Goal: Use online tool/utility

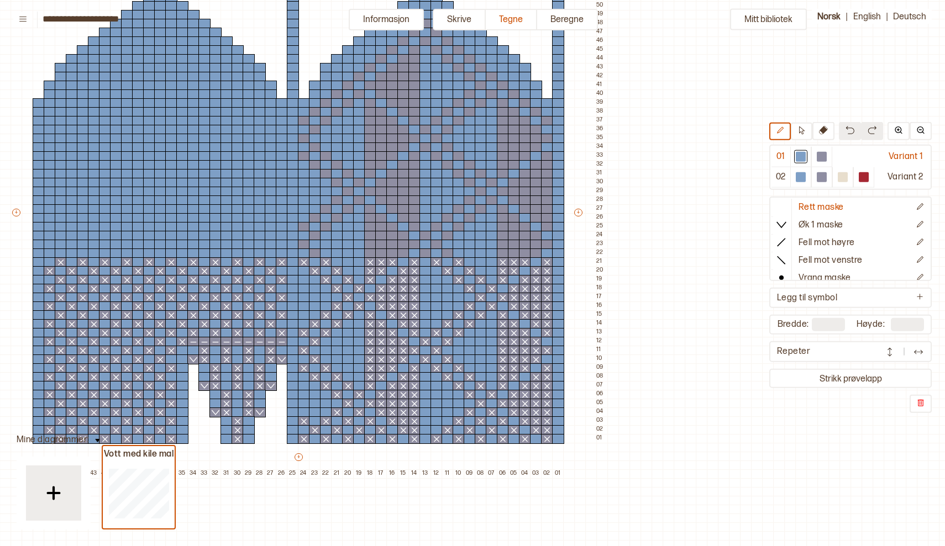
scroll to position [138, 166]
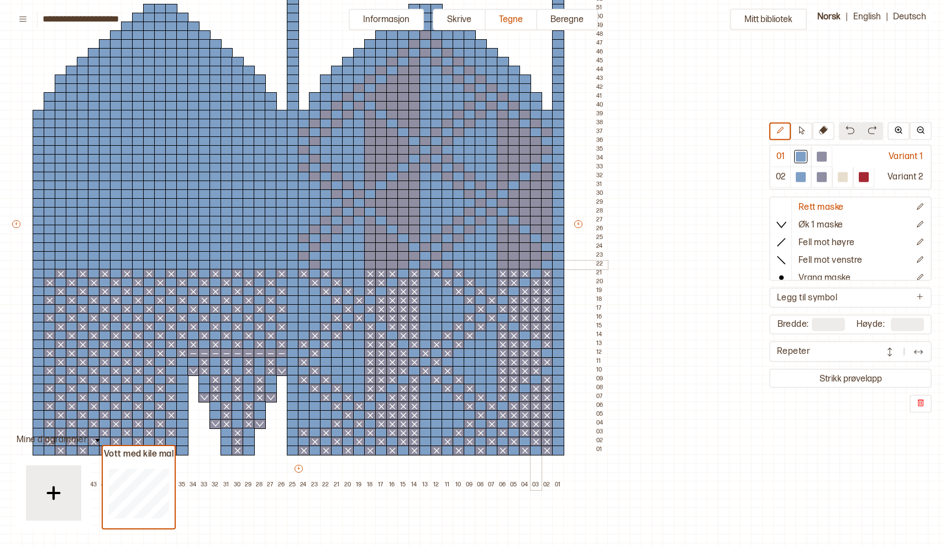
click at [536, 265] on div at bounding box center [536, 265] width 12 height 10
click at [824, 156] on div at bounding box center [822, 157] width 10 height 10
click at [534, 265] on div at bounding box center [536, 265] width 12 height 10
click at [802, 251] on p "farge 2" at bounding box center [812, 253] width 28 height 12
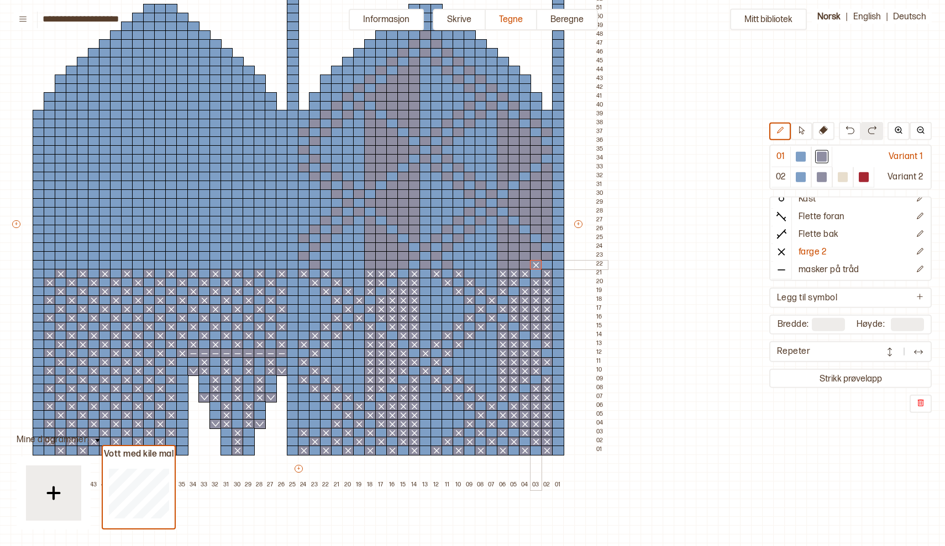
click at [534, 266] on div at bounding box center [536, 265] width 12 height 10
click at [525, 266] on div at bounding box center [525, 265] width 12 height 10
click at [514, 267] on div at bounding box center [514, 265] width 12 height 10
click at [514, 267] on icon at bounding box center [513, 265] width 11 height 9
click at [502, 265] on div at bounding box center [503, 265] width 12 height 10
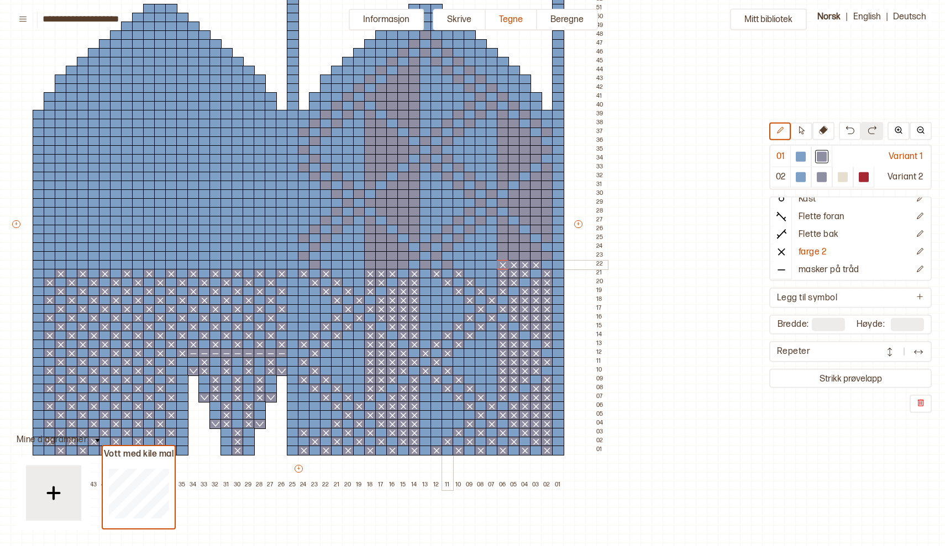
click at [448, 265] on div at bounding box center [447, 265] width 12 height 10
click at [426, 267] on div at bounding box center [425, 265] width 12 height 10
click at [403, 266] on div at bounding box center [403, 265] width 12 height 10
click at [391, 267] on div at bounding box center [392, 265] width 12 height 10
click at [380, 265] on div at bounding box center [381, 265] width 12 height 10
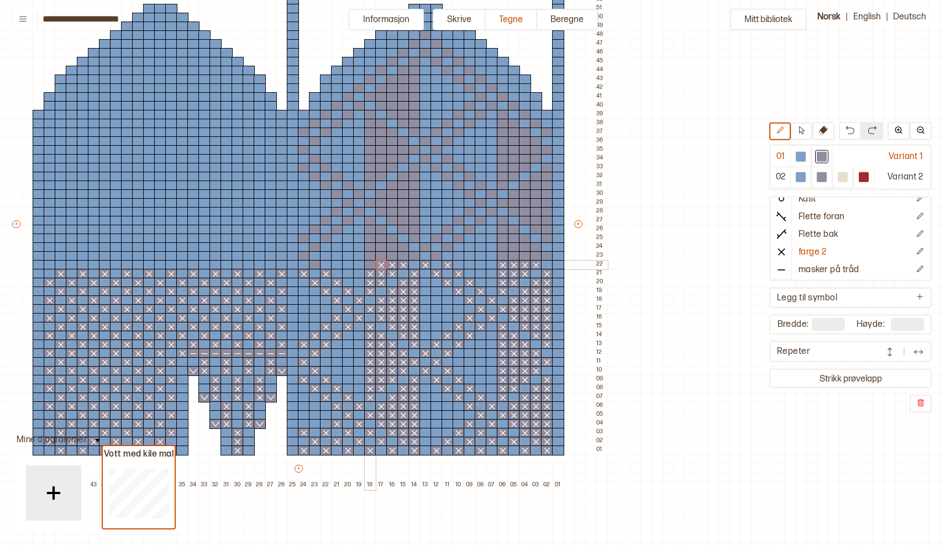
click at [367, 267] on div at bounding box center [370, 265] width 12 height 10
click at [318, 266] on div at bounding box center [315, 265] width 12 height 10
click at [271, 265] on div at bounding box center [271, 265] width 12 height 10
click at [249, 264] on div at bounding box center [249, 265] width 12 height 10
click at [227, 264] on div at bounding box center [226, 265] width 12 height 10
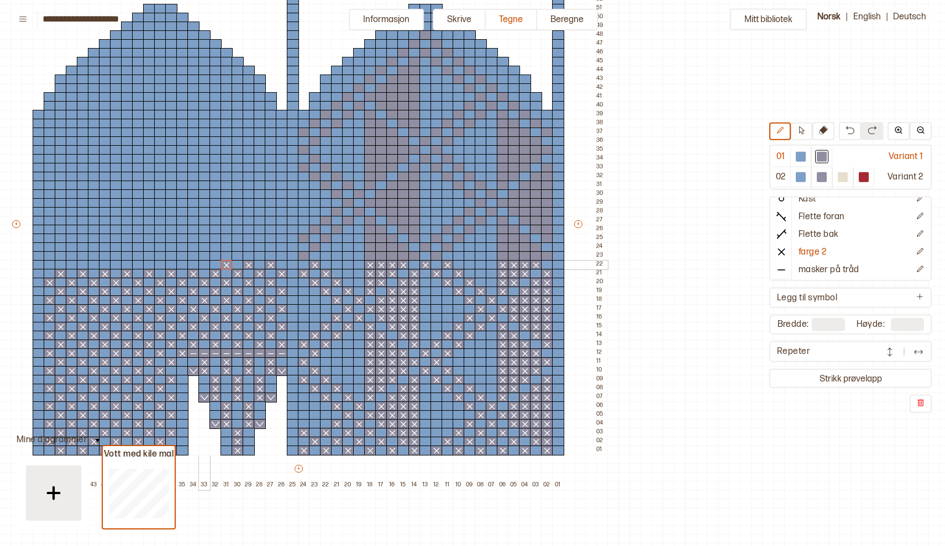
click at [202, 268] on div at bounding box center [204, 265] width 12 height 10
click at [182, 266] on div at bounding box center [182, 265] width 12 height 10
click at [162, 264] on div at bounding box center [160, 265] width 12 height 10
click at [139, 265] on div at bounding box center [138, 265] width 12 height 10
click at [116, 262] on div at bounding box center [116, 265] width 12 height 10
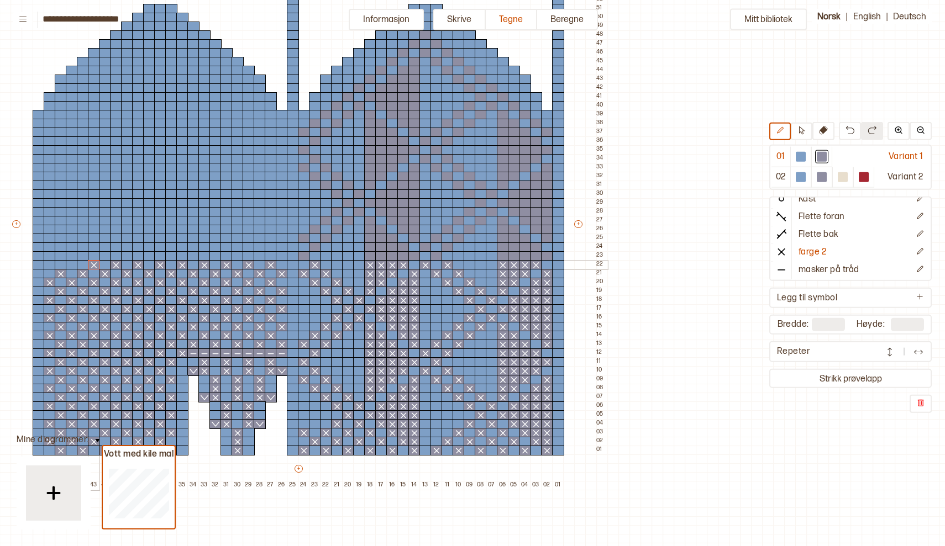
click at [92, 266] on div at bounding box center [94, 265] width 12 height 10
click at [72, 260] on div at bounding box center [72, 265] width 12 height 10
click at [51, 262] on div at bounding box center [50, 265] width 12 height 10
click at [548, 257] on div at bounding box center [547, 256] width 12 height 10
click at [536, 258] on div at bounding box center [536, 256] width 12 height 10
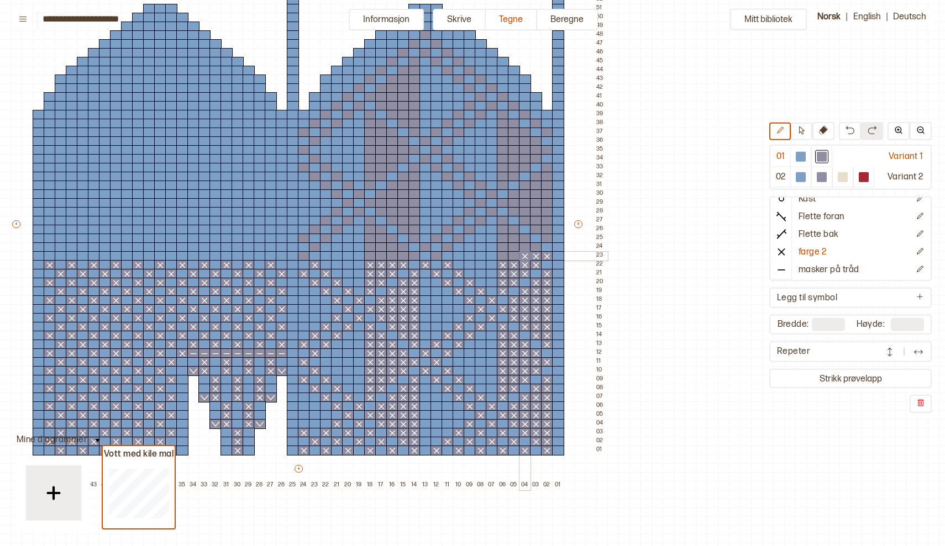
click at [528, 258] on div at bounding box center [525, 256] width 12 height 10
click at [514, 258] on div at bounding box center [514, 256] width 12 height 10
click at [502, 257] on div at bounding box center [503, 256] width 12 height 10
click at [437, 257] on div at bounding box center [436, 256] width 12 height 10
click at [413, 258] on div at bounding box center [414, 256] width 12 height 10
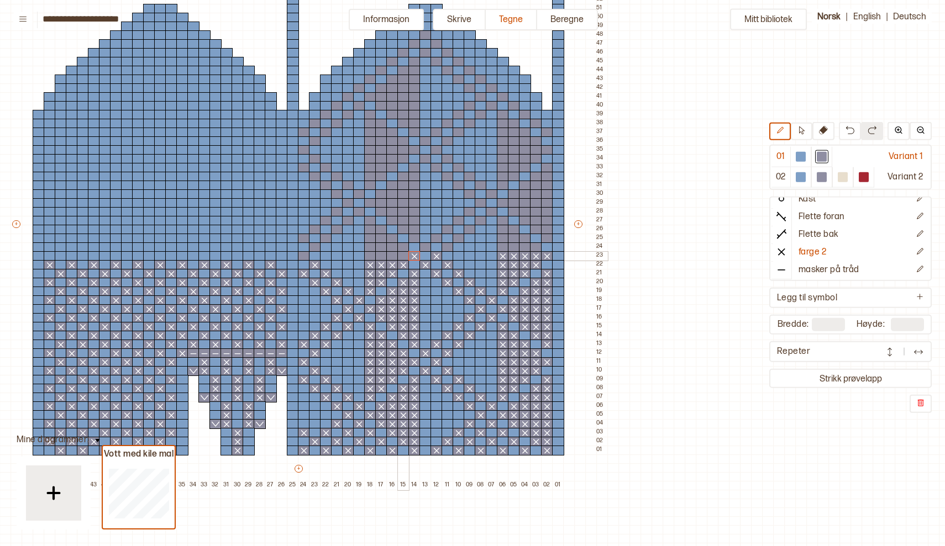
click at [403, 258] on div at bounding box center [403, 256] width 12 height 10
click at [393, 257] on div at bounding box center [392, 256] width 12 height 10
click at [382, 257] on div at bounding box center [381, 256] width 12 height 10
click at [370, 257] on div at bounding box center [370, 256] width 12 height 10
click at [306, 257] on div at bounding box center [304, 256] width 12 height 10
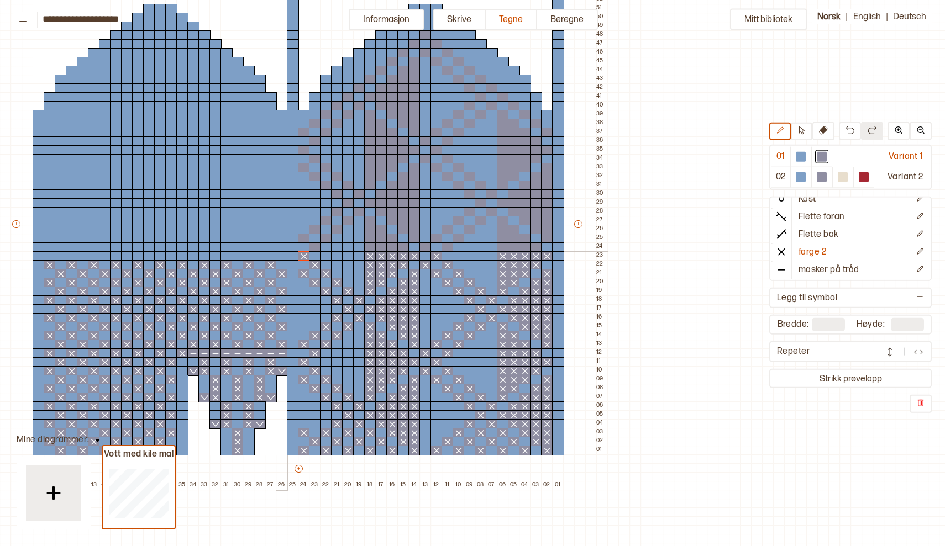
click at [285, 253] on div at bounding box center [282, 256] width 12 height 10
click at [259, 258] on div at bounding box center [260, 256] width 12 height 10
click at [239, 258] on div at bounding box center [237, 256] width 12 height 10
click at [218, 254] on div at bounding box center [215, 256] width 12 height 10
click at [194, 257] on div at bounding box center [193, 256] width 12 height 10
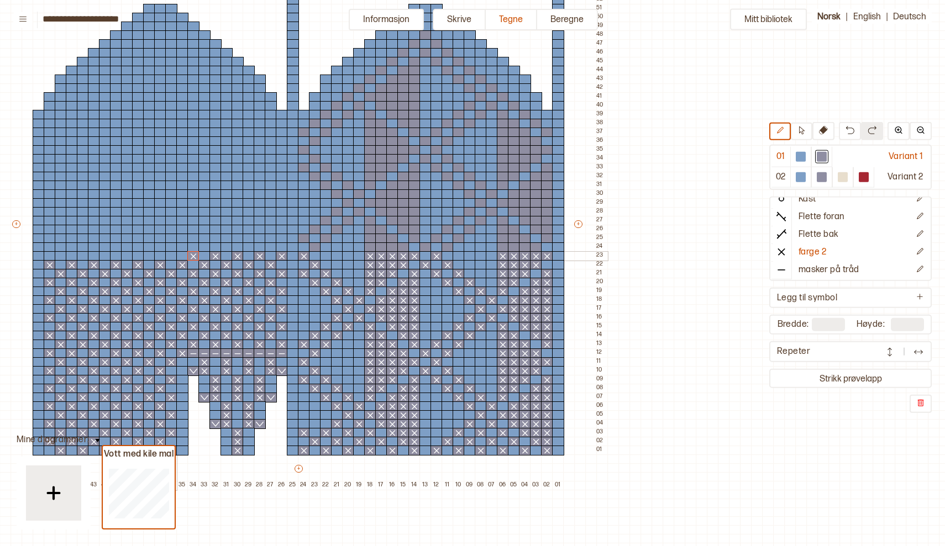
click at [171, 256] on div at bounding box center [171, 256] width 12 height 10
click at [151, 256] on div at bounding box center [149, 256] width 12 height 10
click at [127, 256] on div at bounding box center [127, 256] width 12 height 10
click at [107, 257] on div at bounding box center [105, 256] width 12 height 10
click at [85, 255] on div at bounding box center [83, 256] width 12 height 10
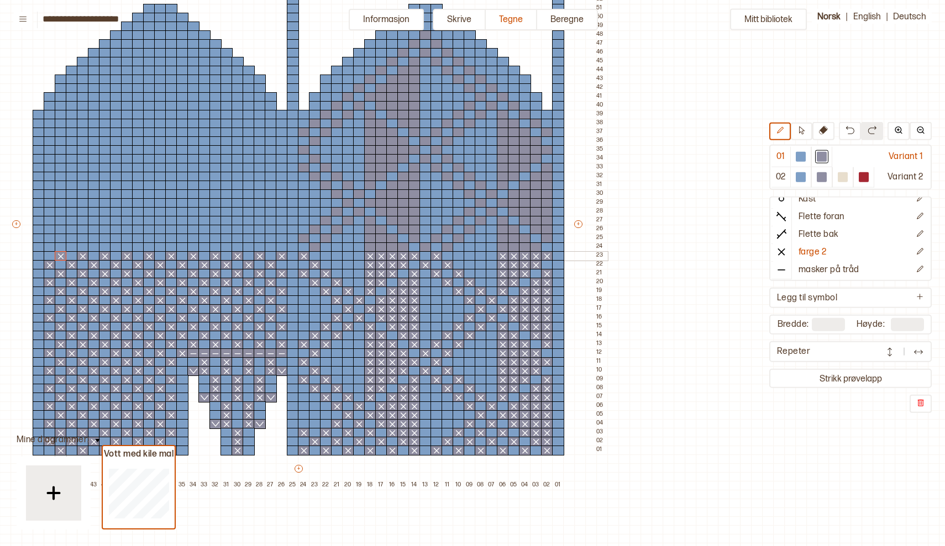
click at [61, 255] on div at bounding box center [61, 256] width 12 height 10
click at [537, 246] on div at bounding box center [536, 248] width 12 height 10
click at [527, 248] on div at bounding box center [525, 248] width 12 height 10
click at [518, 247] on div at bounding box center [514, 248] width 12 height 10
click at [503, 247] on div at bounding box center [503, 248] width 12 height 10
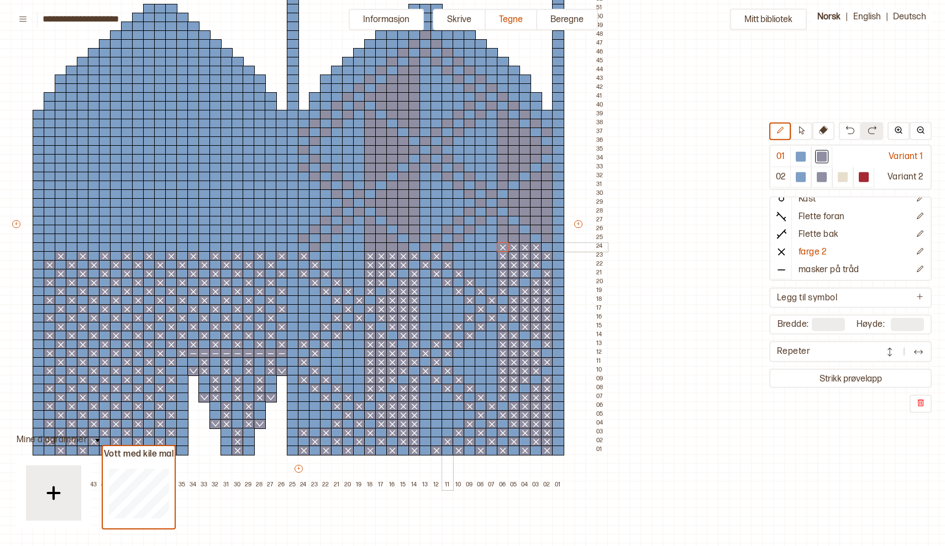
click at [450, 249] on div at bounding box center [447, 248] width 12 height 10
click at [421, 249] on div at bounding box center [425, 248] width 12 height 10
click at [400, 249] on div at bounding box center [403, 248] width 12 height 10
click at [392, 249] on div at bounding box center [392, 248] width 12 height 10
click at [381, 248] on div at bounding box center [381, 248] width 12 height 10
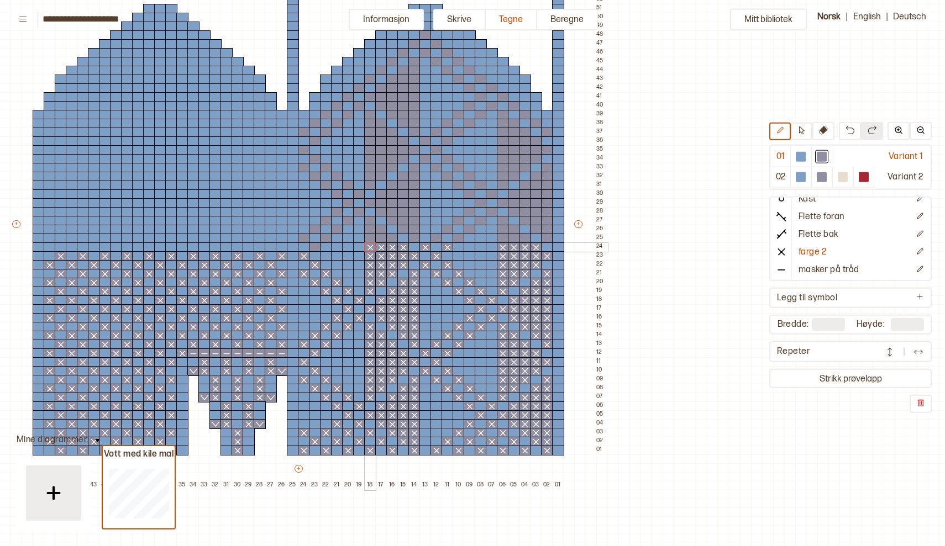
click at [373, 248] on div at bounding box center [370, 248] width 12 height 10
click at [314, 249] on div at bounding box center [315, 248] width 12 height 10
click at [272, 248] on div at bounding box center [271, 248] width 12 height 10
click at [248, 248] on div at bounding box center [249, 248] width 12 height 10
click at [225, 248] on div at bounding box center [226, 248] width 12 height 10
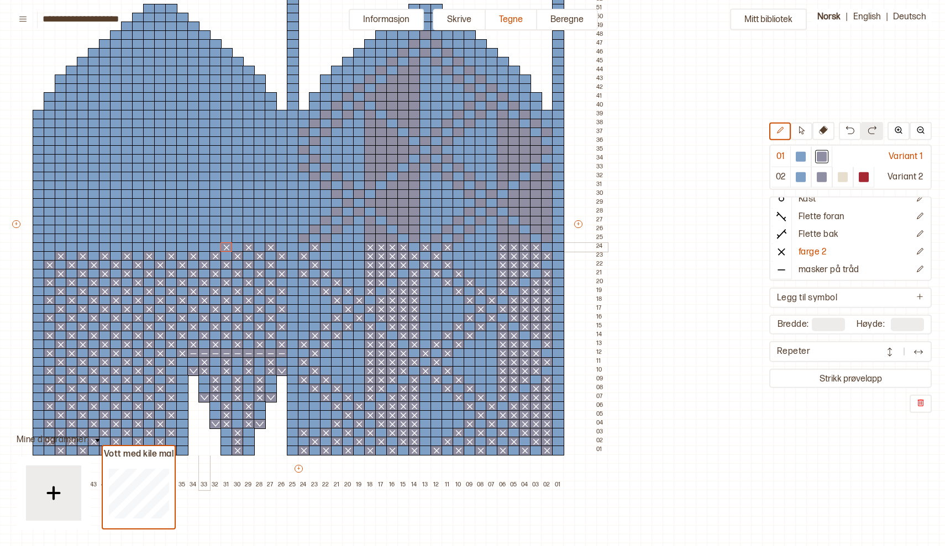
click at [204, 247] on div at bounding box center [204, 248] width 12 height 10
click at [182, 248] on div at bounding box center [182, 248] width 12 height 10
click at [161, 245] on div at bounding box center [160, 248] width 12 height 10
click at [140, 248] on div at bounding box center [138, 248] width 12 height 10
click at [118, 246] on div at bounding box center [116, 248] width 12 height 10
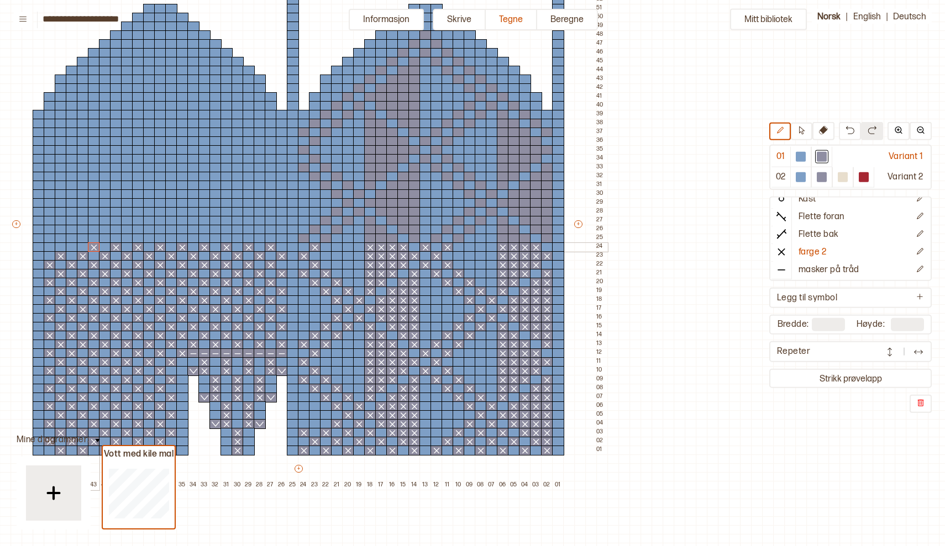
click at [92, 245] on div at bounding box center [94, 248] width 12 height 10
click at [70, 246] on div at bounding box center [72, 248] width 12 height 10
click at [50, 246] on div at bounding box center [50, 248] width 12 height 10
click at [546, 238] on div at bounding box center [547, 239] width 12 height 10
click at [528, 239] on div at bounding box center [525, 239] width 12 height 10
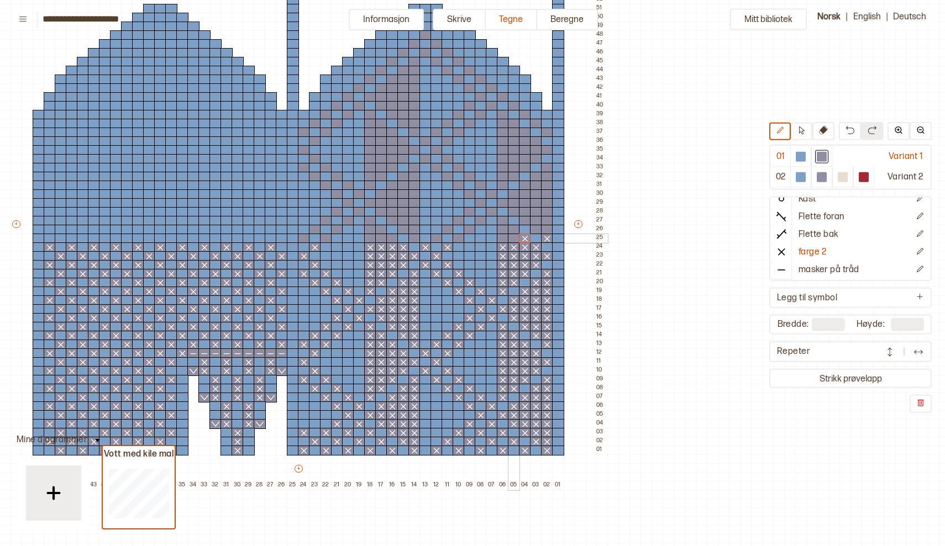
click at [517, 238] on div at bounding box center [514, 239] width 12 height 10
click at [502, 241] on div at bounding box center [503, 239] width 12 height 10
click at [456, 238] on div at bounding box center [458, 239] width 12 height 10
click at [436, 238] on div at bounding box center [436, 239] width 12 height 10
click at [415, 240] on div at bounding box center [414, 239] width 12 height 10
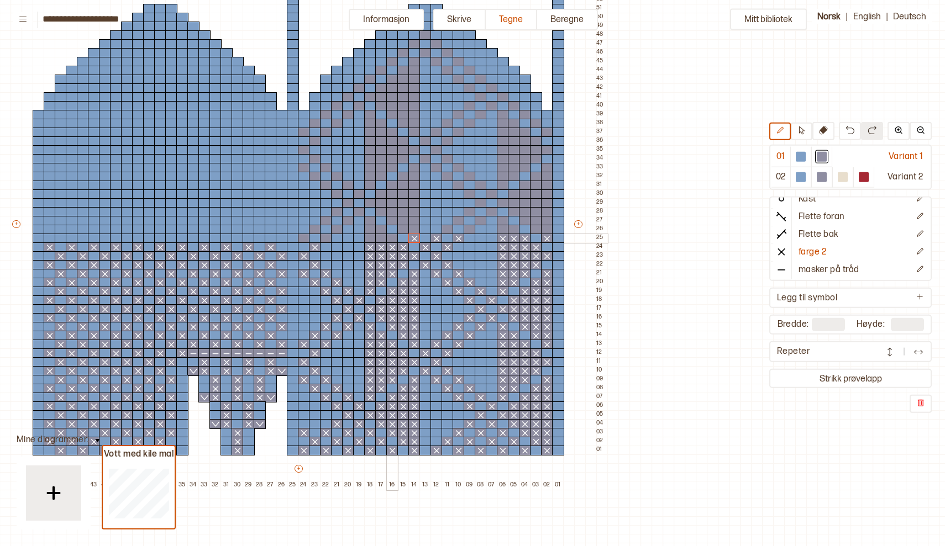
click at [393, 240] on div at bounding box center [392, 239] width 12 height 10
click at [378, 239] on div at bounding box center [381, 239] width 12 height 10
click at [367, 238] on div at bounding box center [370, 239] width 12 height 10
click at [326, 238] on div at bounding box center [326, 239] width 12 height 10
click at [305, 238] on div at bounding box center [304, 239] width 12 height 10
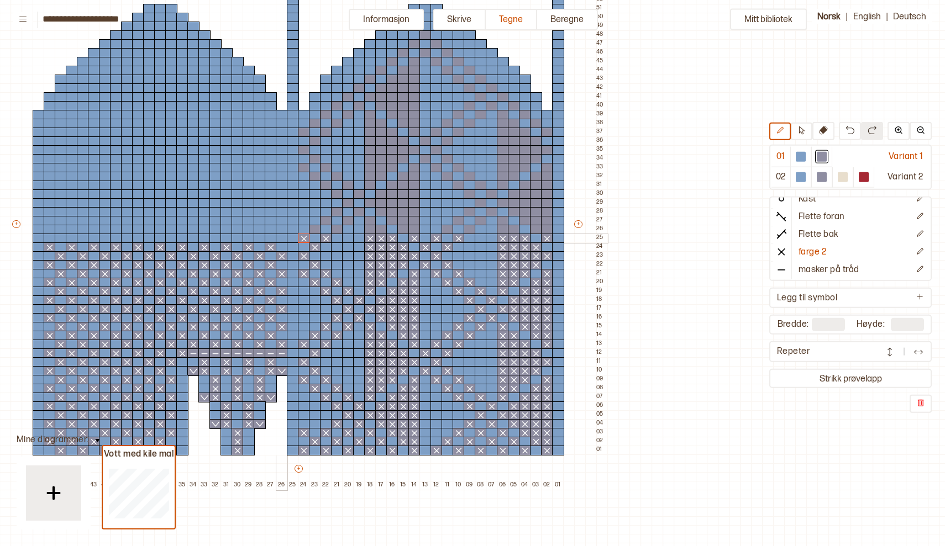
click at [280, 238] on div at bounding box center [282, 239] width 12 height 10
click at [262, 238] on div at bounding box center [260, 239] width 12 height 10
click at [238, 240] on div at bounding box center [237, 239] width 12 height 10
click at [218, 239] on div at bounding box center [215, 239] width 12 height 10
click at [193, 238] on div at bounding box center [193, 239] width 12 height 10
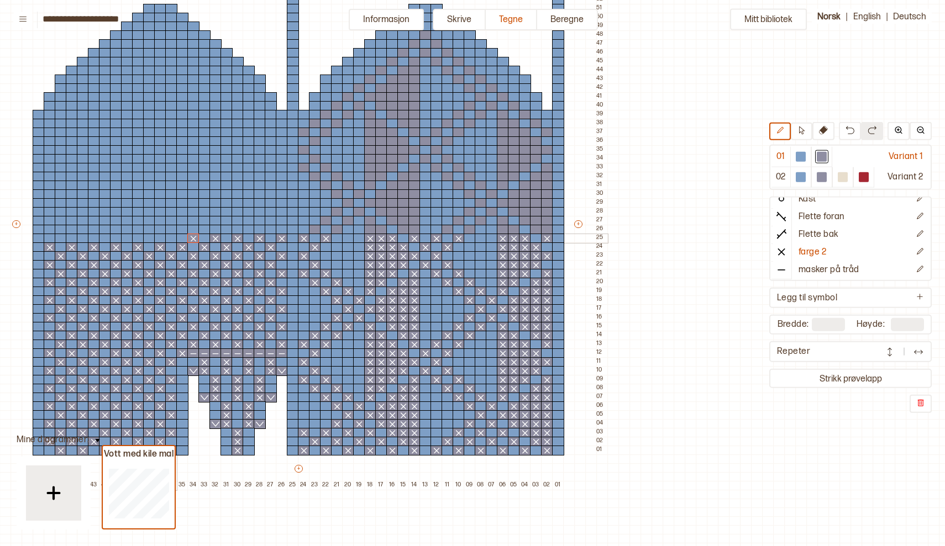
click at [172, 236] on div at bounding box center [171, 239] width 12 height 10
click at [150, 238] on div at bounding box center [149, 239] width 12 height 10
click at [128, 239] on div at bounding box center [127, 239] width 12 height 10
click at [106, 239] on div at bounding box center [105, 239] width 12 height 10
click at [85, 239] on div at bounding box center [83, 239] width 12 height 10
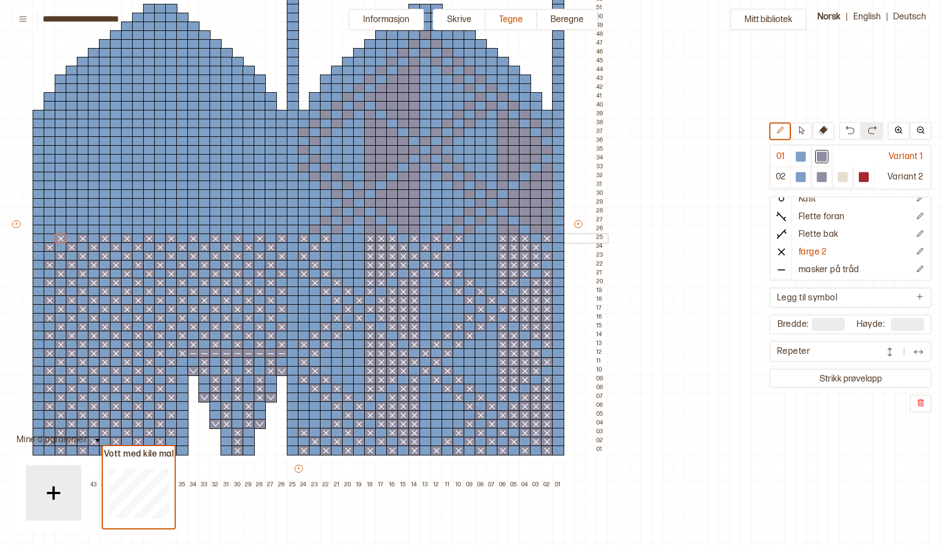
click at [64, 239] on div at bounding box center [61, 239] width 12 height 10
click at [510, 206] on div at bounding box center [514, 203] width 12 height 10
click at [550, 231] on div at bounding box center [547, 230] width 12 height 10
click at [538, 231] on div at bounding box center [536, 230] width 12 height 10
click at [517, 229] on div at bounding box center [514, 230] width 12 height 10
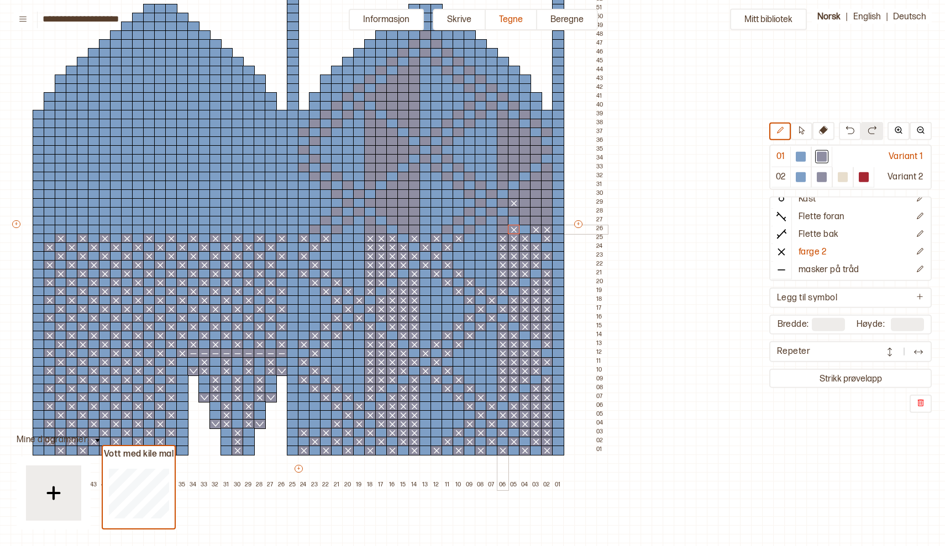
click at [501, 230] on div at bounding box center [503, 230] width 12 height 10
click at [471, 231] on div at bounding box center [470, 230] width 12 height 10
click at [449, 227] on div at bounding box center [447, 230] width 12 height 10
click at [415, 230] on div at bounding box center [414, 230] width 12 height 10
click at [397, 231] on div at bounding box center [403, 230] width 12 height 10
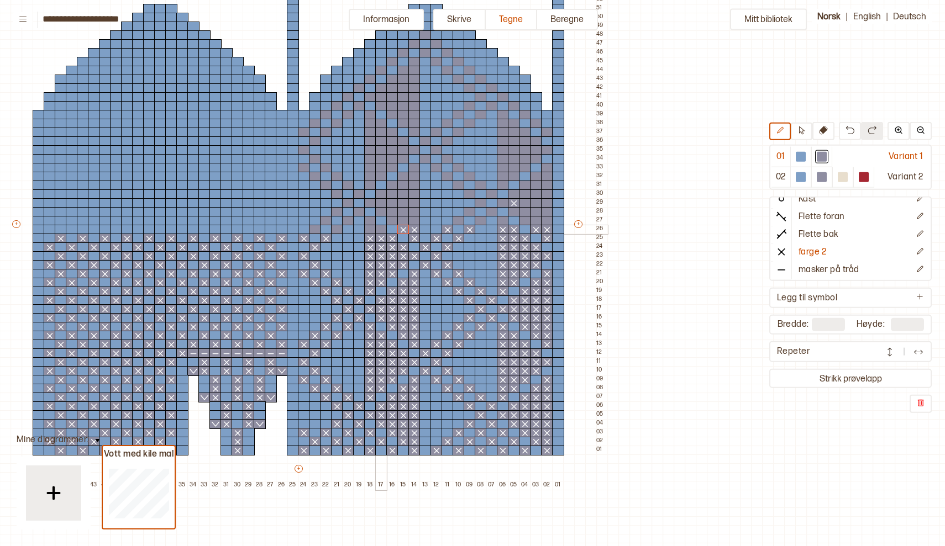
click at [382, 230] on div at bounding box center [381, 230] width 12 height 10
click at [373, 231] on div at bounding box center [370, 230] width 12 height 10
click at [340, 231] on div at bounding box center [337, 230] width 12 height 10
click at [315, 230] on div at bounding box center [315, 230] width 12 height 10
click at [269, 231] on div at bounding box center [271, 230] width 12 height 10
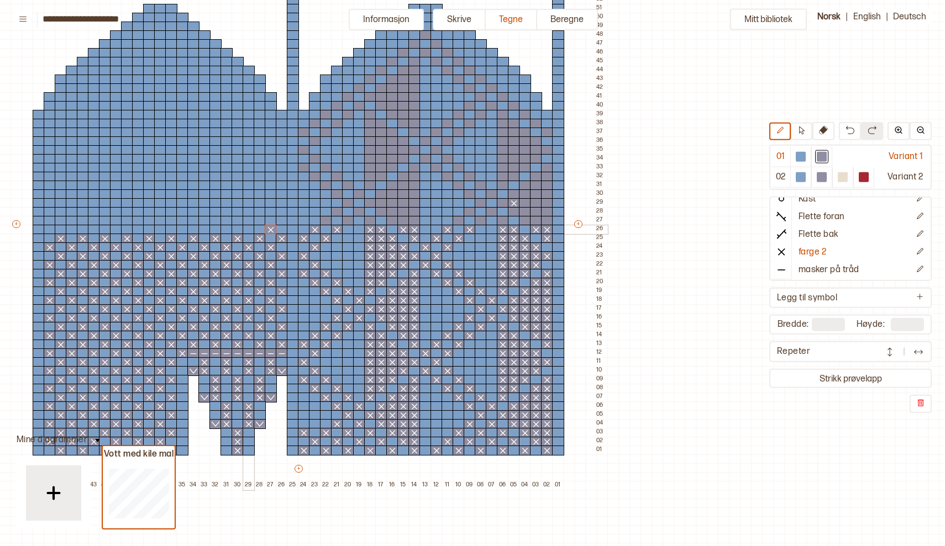
click at [250, 228] on div at bounding box center [249, 230] width 12 height 10
click at [227, 228] on div at bounding box center [226, 230] width 12 height 10
click at [207, 228] on div at bounding box center [204, 230] width 12 height 10
click at [182, 228] on div at bounding box center [182, 230] width 12 height 10
click at [156, 229] on div at bounding box center [160, 230] width 12 height 10
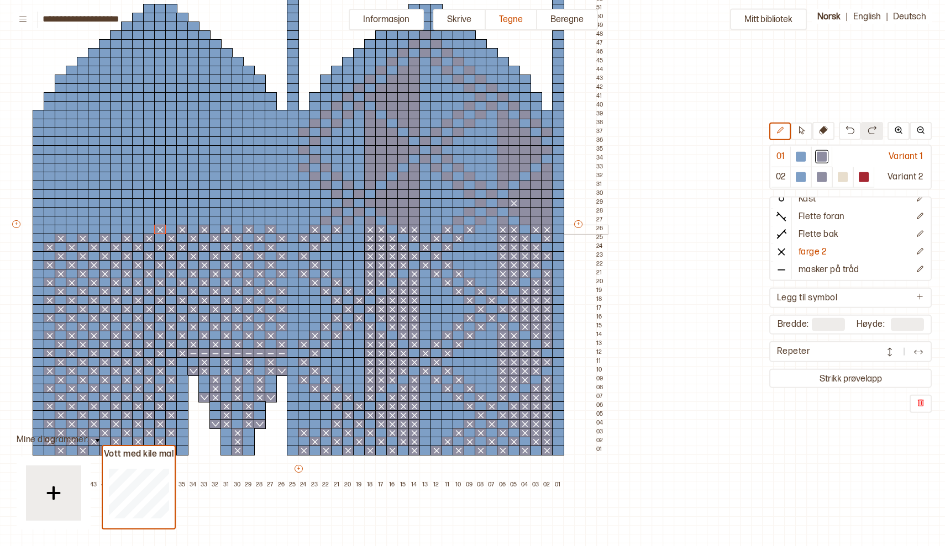
click at [138, 227] on div at bounding box center [138, 230] width 12 height 10
click at [115, 229] on div at bounding box center [116, 230] width 12 height 10
click at [96, 229] on div at bounding box center [94, 230] width 12 height 10
click at [72, 229] on div at bounding box center [72, 230] width 12 height 10
click at [50, 229] on div at bounding box center [50, 230] width 12 height 10
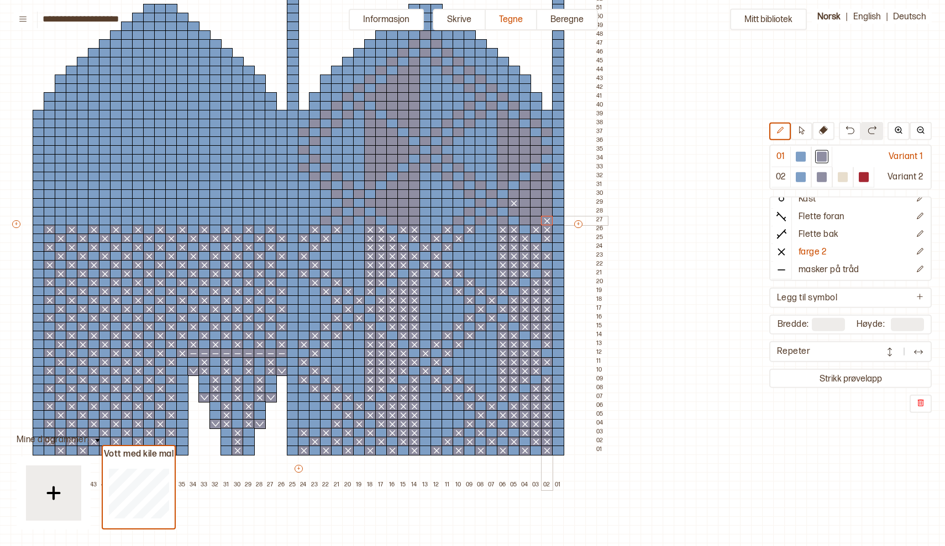
click at [549, 223] on div at bounding box center [547, 221] width 12 height 10
click at [535, 221] on div at bounding box center [536, 221] width 12 height 10
click at [524, 221] on div at bounding box center [525, 221] width 12 height 10
click at [501, 222] on div at bounding box center [503, 221] width 12 height 10
click at [482, 221] on div at bounding box center [481, 221] width 12 height 10
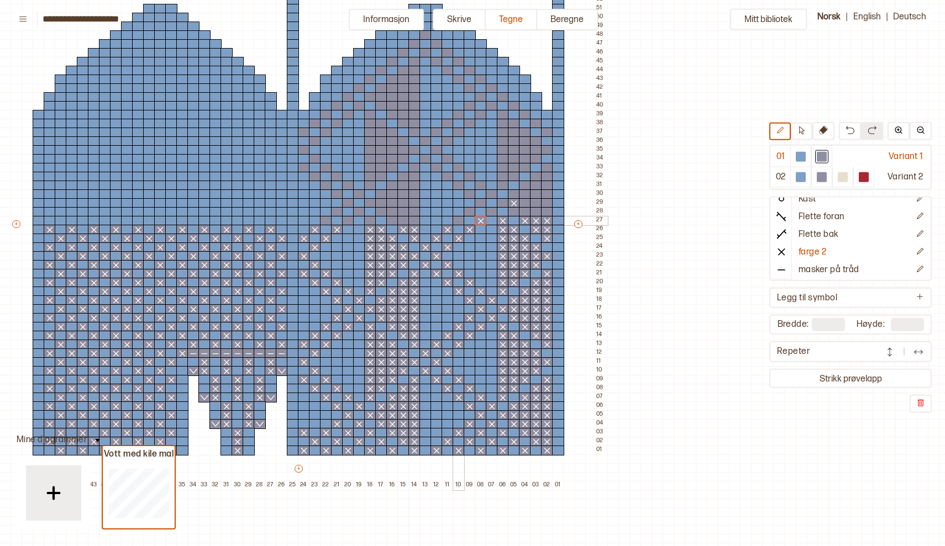
click at [459, 218] on div at bounding box center [458, 221] width 12 height 10
click at [413, 222] on div at bounding box center [414, 221] width 12 height 10
click at [401, 220] on div at bounding box center [403, 221] width 12 height 10
click at [393, 220] on div at bounding box center [392, 221] width 12 height 10
click at [370, 222] on div at bounding box center [370, 221] width 12 height 10
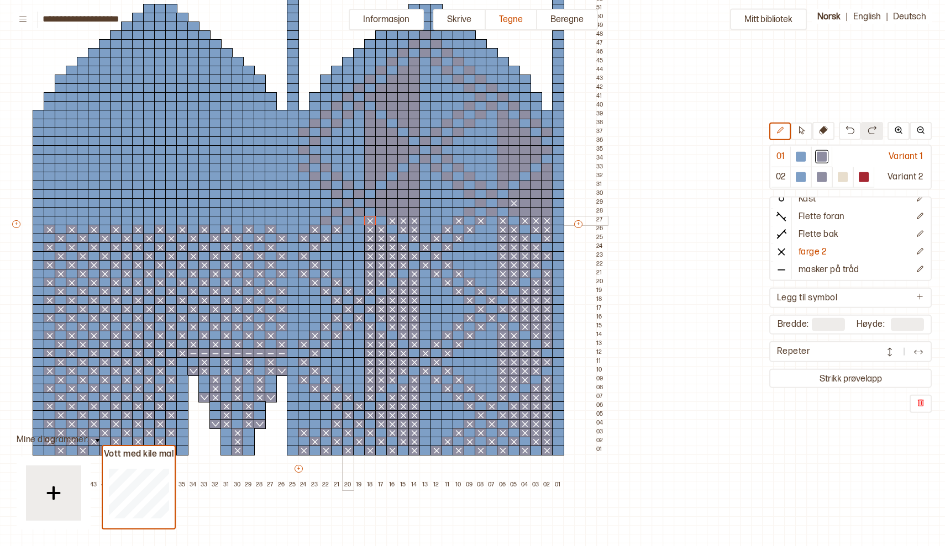
click at [348, 220] on div at bounding box center [348, 221] width 12 height 10
click at [327, 220] on div at bounding box center [326, 221] width 12 height 10
click at [283, 220] on div at bounding box center [282, 221] width 12 height 10
click at [260, 220] on div at bounding box center [260, 221] width 12 height 10
click at [235, 220] on div at bounding box center [237, 221] width 12 height 10
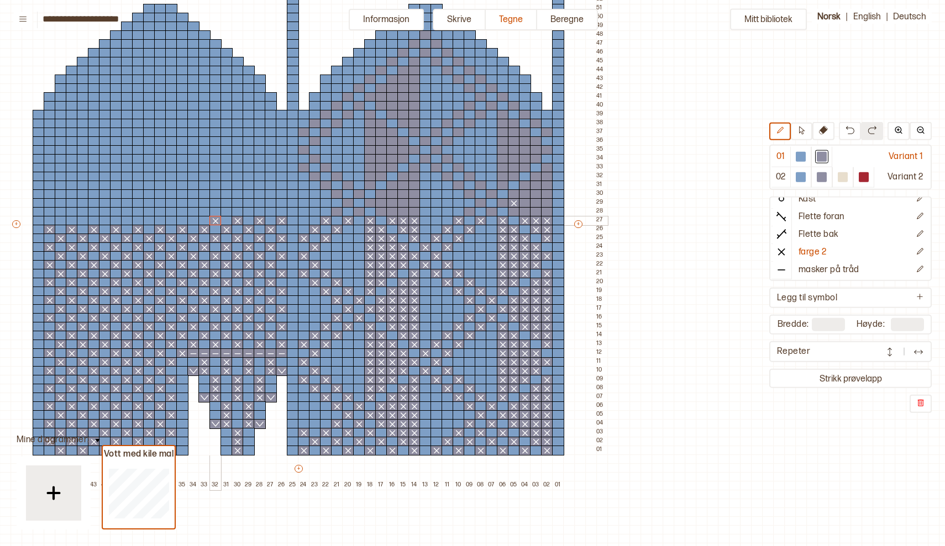
click at [212, 222] on div at bounding box center [215, 221] width 12 height 10
click at [192, 222] on div at bounding box center [193, 221] width 12 height 10
click at [171, 222] on div at bounding box center [171, 221] width 12 height 10
click at [146, 219] on div at bounding box center [149, 221] width 12 height 10
click at [124, 219] on div at bounding box center [127, 221] width 12 height 10
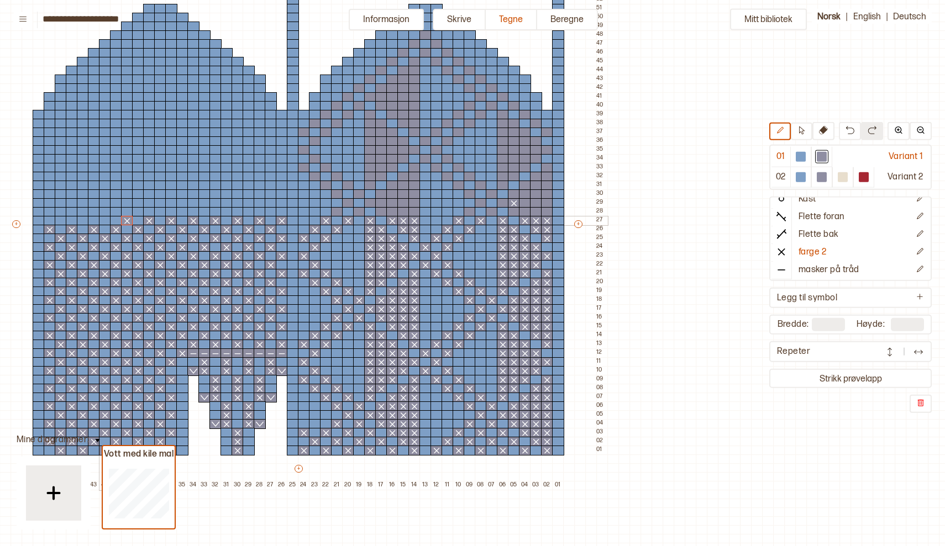
click at [106, 221] on div at bounding box center [105, 221] width 12 height 10
click at [85, 220] on div at bounding box center [83, 221] width 12 height 10
click at [60, 220] on div at bounding box center [61, 221] width 12 height 10
click at [549, 210] on div at bounding box center [547, 212] width 12 height 10
click at [537, 210] on div at bounding box center [536, 212] width 12 height 10
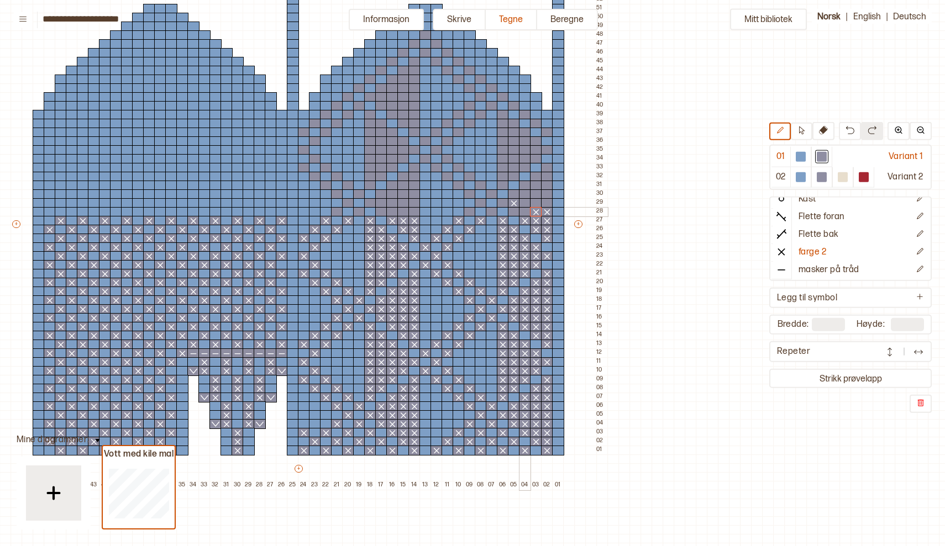
click at [522, 210] on div at bounding box center [525, 212] width 12 height 10
click at [514, 210] on div at bounding box center [514, 212] width 12 height 10
click at [488, 212] on div at bounding box center [492, 212] width 12 height 10
click at [473, 212] on div at bounding box center [470, 212] width 12 height 10
click at [414, 212] on div at bounding box center [414, 212] width 12 height 10
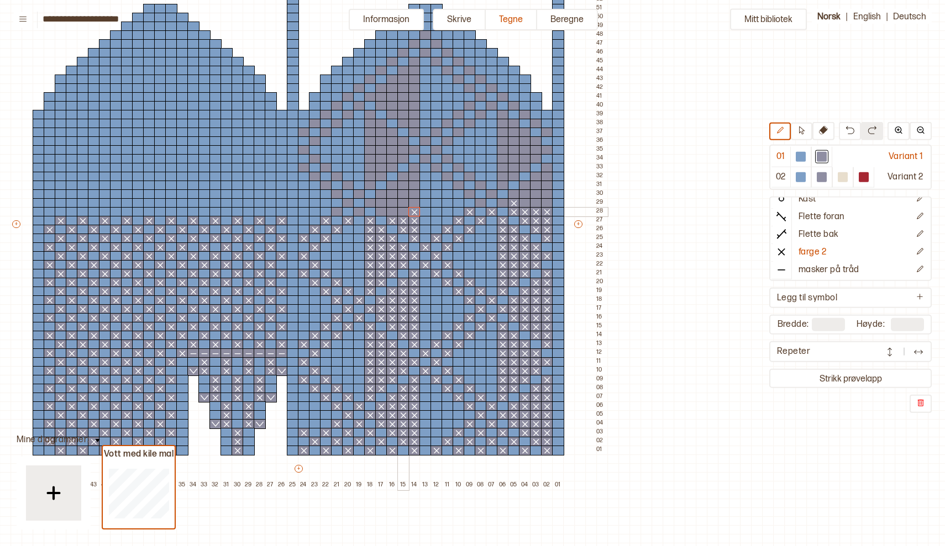
click at [403, 212] on div at bounding box center [403, 212] width 12 height 10
click at [392, 211] on div at bounding box center [392, 212] width 12 height 10
click at [382, 209] on div at bounding box center [381, 212] width 12 height 10
click at [361, 210] on div at bounding box center [359, 212] width 12 height 10
click at [341, 212] on div at bounding box center [337, 212] width 12 height 10
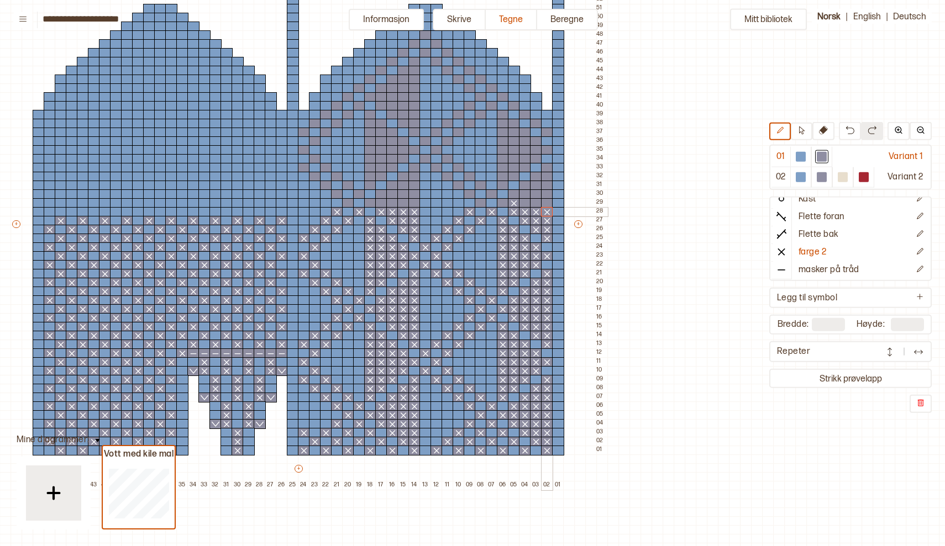
click at [548, 207] on div at bounding box center [547, 212] width 12 height 10
click at [545, 205] on div at bounding box center [547, 203] width 12 height 10
click at [536, 205] on div at bounding box center [536, 203] width 12 height 10
click at [527, 206] on div at bounding box center [525, 203] width 12 height 10
click at [501, 204] on div at bounding box center [503, 203] width 12 height 10
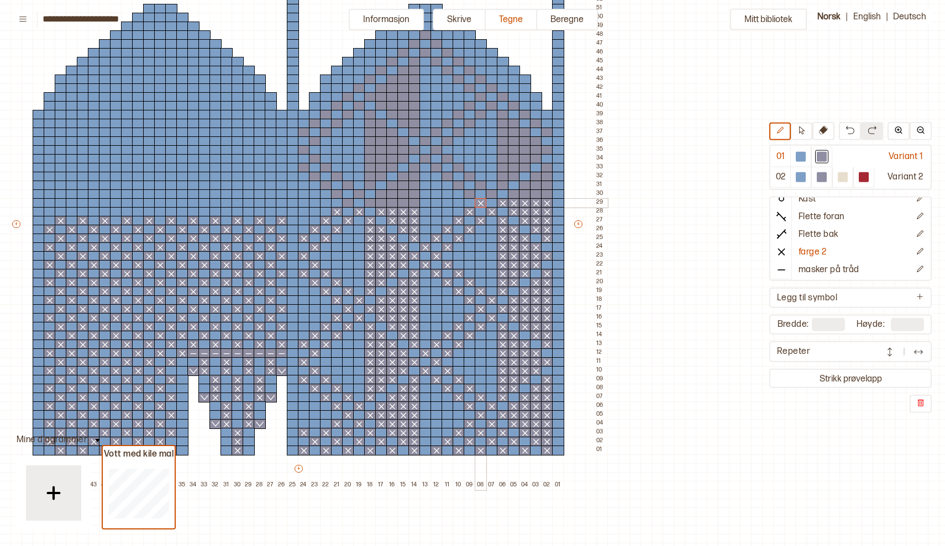
click at [483, 201] on div at bounding box center [481, 203] width 12 height 10
click at [414, 206] on div at bounding box center [414, 203] width 12 height 10
click at [404, 206] on div at bounding box center [403, 203] width 12 height 10
click at [390, 207] on div at bounding box center [392, 203] width 12 height 10
click at [378, 204] on div at bounding box center [381, 203] width 12 height 10
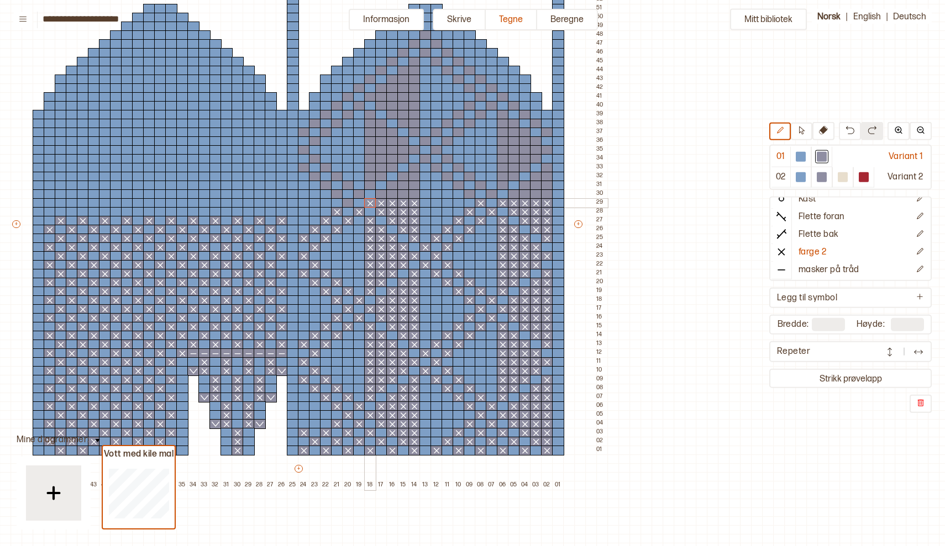
click at [370, 205] on div at bounding box center [370, 203] width 12 height 10
click at [349, 205] on div at bounding box center [348, 203] width 12 height 10
click at [269, 209] on div at bounding box center [271, 212] width 12 height 10
click at [249, 210] on div at bounding box center [249, 212] width 12 height 10
click at [225, 213] on div at bounding box center [226, 212] width 12 height 10
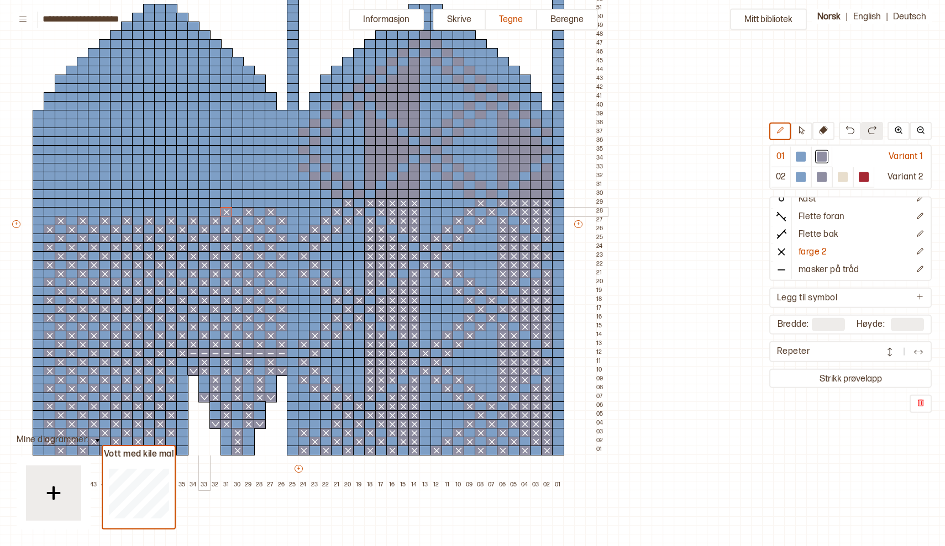
click at [203, 212] on div at bounding box center [204, 212] width 12 height 10
click at [181, 213] on div at bounding box center [182, 212] width 12 height 10
click at [161, 214] on div at bounding box center [160, 212] width 12 height 10
click at [136, 210] on div at bounding box center [138, 212] width 12 height 10
click at [117, 210] on div at bounding box center [116, 212] width 12 height 10
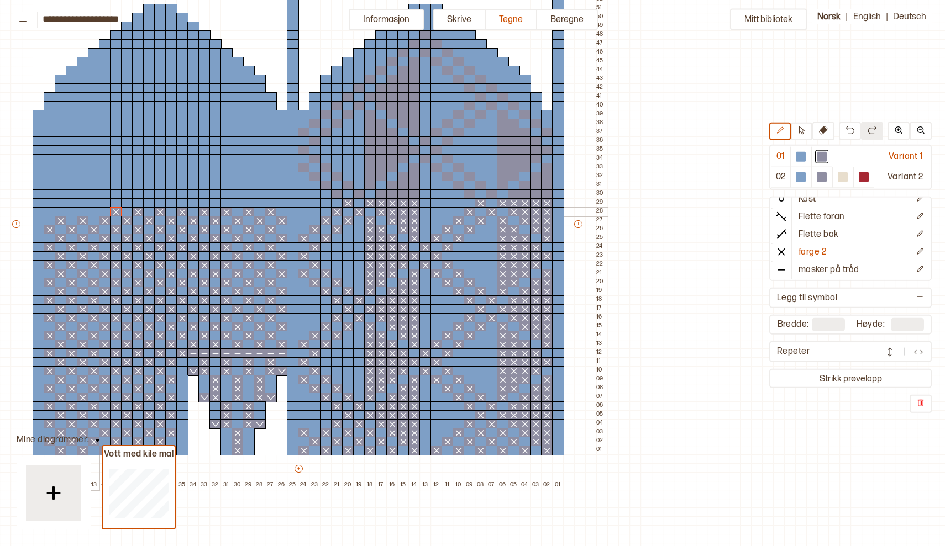
click at [94, 214] on div at bounding box center [94, 212] width 12 height 10
click at [71, 211] on div at bounding box center [72, 212] width 12 height 10
click at [50, 211] on div at bounding box center [50, 212] width 12 height 10
click at [548, 196] on div at bounding box center [547, 195] width 12 height 10
click at [535, 196] on div at bounding box center [536, 195] width 12 height 10
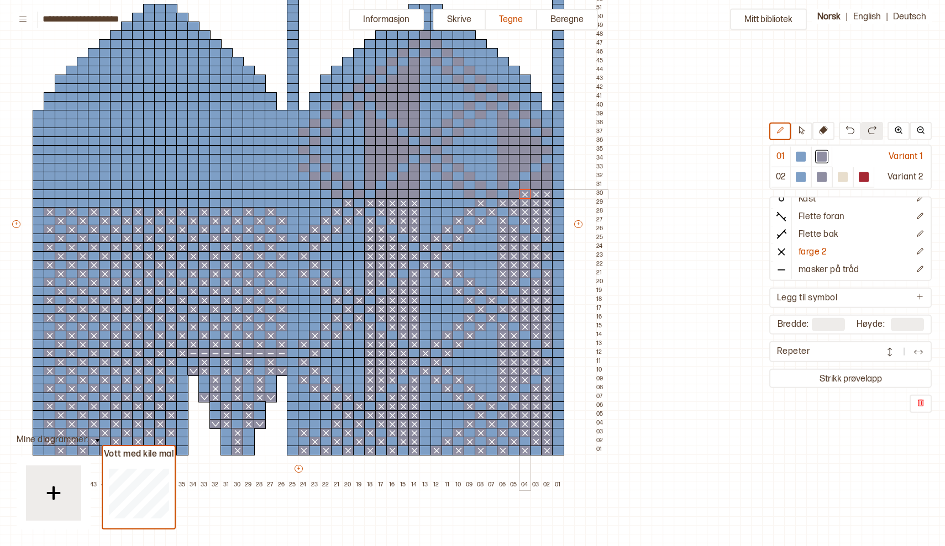
click at [522, 194] on div at bounding box center [525, 195] width 12 height 10
click at [512, 192] on div at bounding box center [514, 195] width 12 height 10
click at [491, 195] on div at bounding box center [492, 195] width 12 height 10
click at [473, 193] on div at bounding box center [470, 195] width 12 height 10
click at [283, 202] on div at bounding box center [282, 203] width 12 height 10
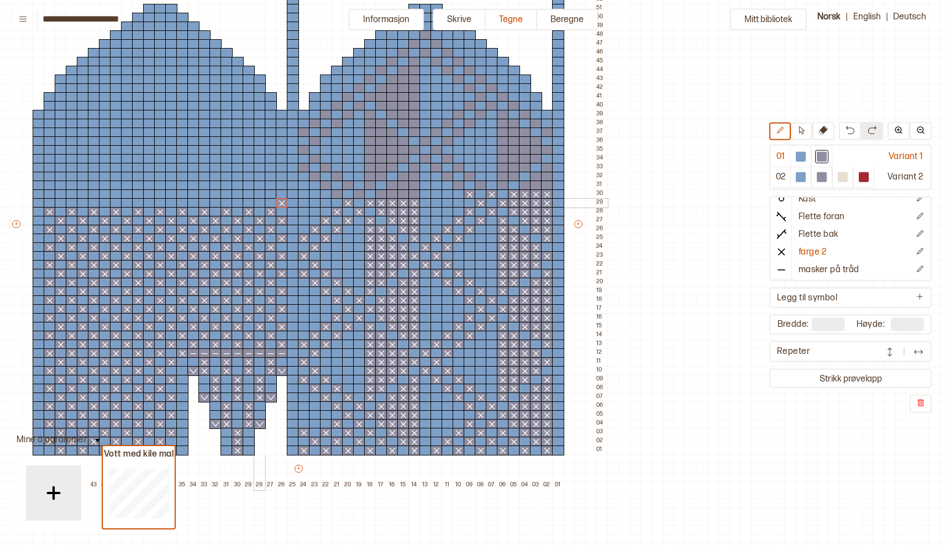
click at [262, 202] on div at bounding box center [260, 203] width 12 height 10
click at [238, 203] on div at bounding box center [237, 203] width 12 height 10
click at [217, 201] on div at bounding box center [215, 203] width 12 height 10
click at [193, 203] on div at bounding box center [193, 203] width 12 height 10
click at [169, 203] on div at bounding box center [171, 203] width 12 height 10
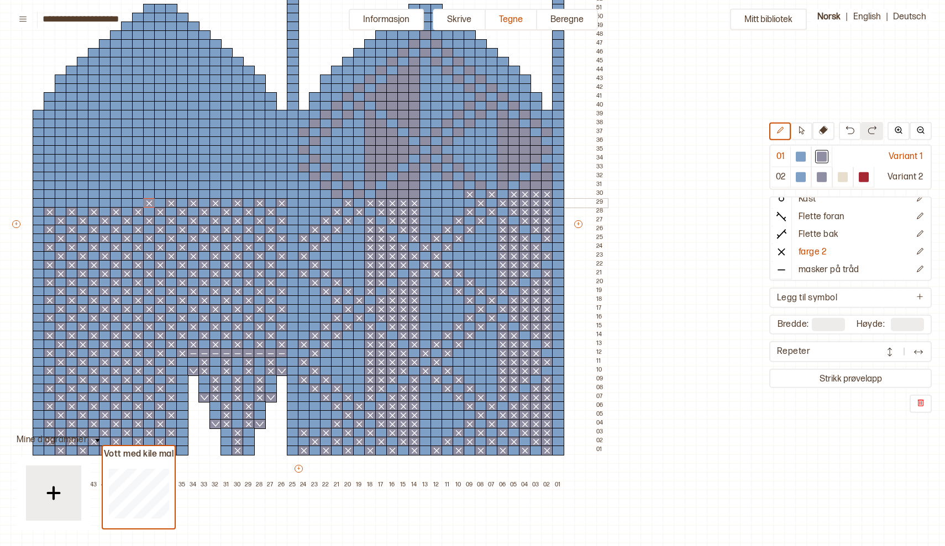
click at [148, 204] on div at bounding box center [149, 203] width 12 height 10
click at [126, 203] on div at bounding box center [127, 203] width 12 height 10
click at [104, 204] on div at bounding box center [105, 203] width 12 height 10
click at [82, 203] on div at bounding box center [83, 203] width 12 height 10
click at [60, 203] on div at bounding box center [61, 203] width 12 height 10
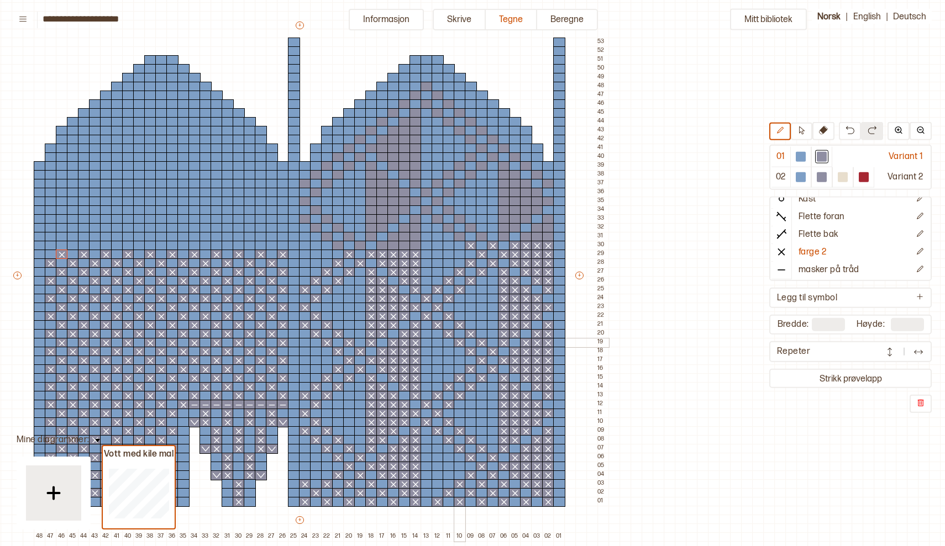
scroll to position [86, 164]
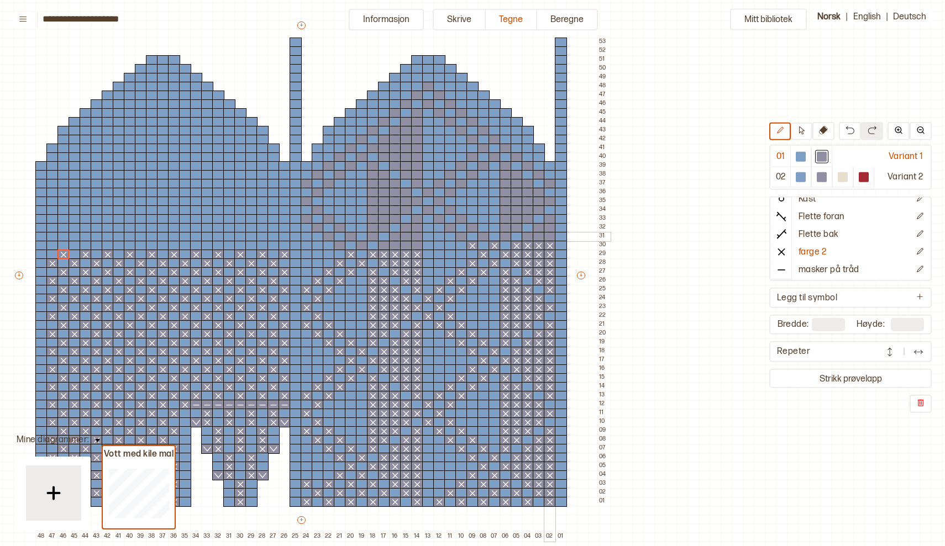
click at [549, 234] on div at bounding box center [550, 237] width 12 height 10
click at [543, 234] on div at bounding box center [539, 237] width 12 height 10
click at [530, 236] on div at bounding box center [528, 237] width 12 height 10
click at [504, 236] on div at bounding box center [505, 237] width 12 height 10
click at [483, 235] on div at bounding box center [483, 237] width 12 height 10
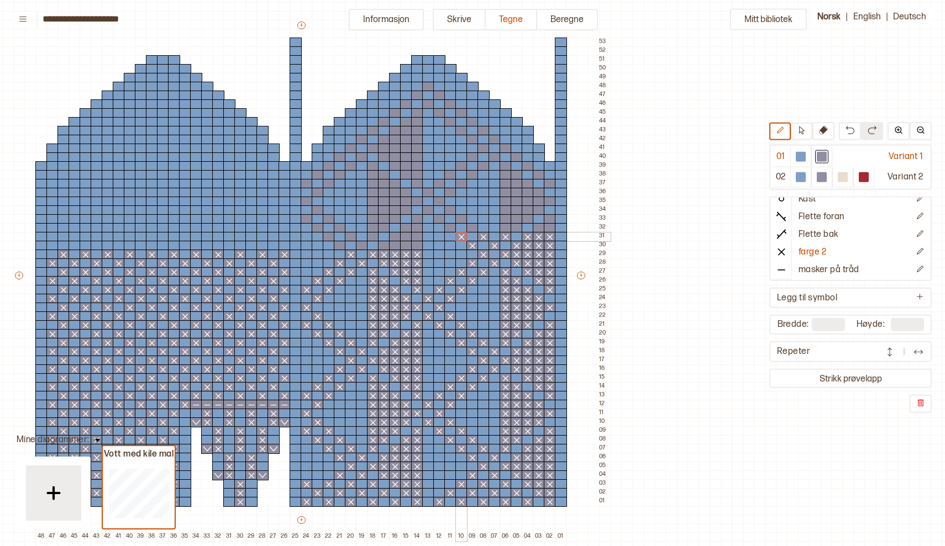
click at [465, 236] on div at bounding box center [461, 237] width 12 height 10
click at [418, 247] on div at bounding box center [417, 246] width 12 height 10
click at [408, 246] on div at bounding box center [406, 246] width 12 height 10
click at [395, 247] on div at bounding box center [395, 246] width 12 height 10
click at [382, 245] on div at bounding box center [384, 246] width 12 height 10
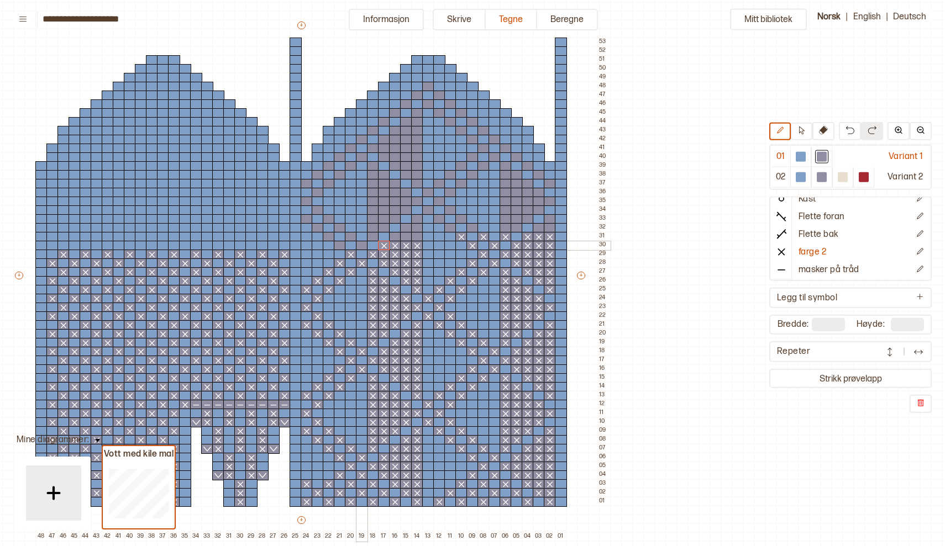
click at [360, 245] on div at bounding box center [362, 246] width 12 height 10
click at [341, 247] on div at bounding box center [340, 246] width 12 height 10
click at [272, 244] on div at bounding box center [273, 246] width 12 height 10
click at [254, 243] on div at bounding box center [251, 246] width 12 height 10
click at [231, 245] on div at bounding box center [229, 246] width 12 height 10
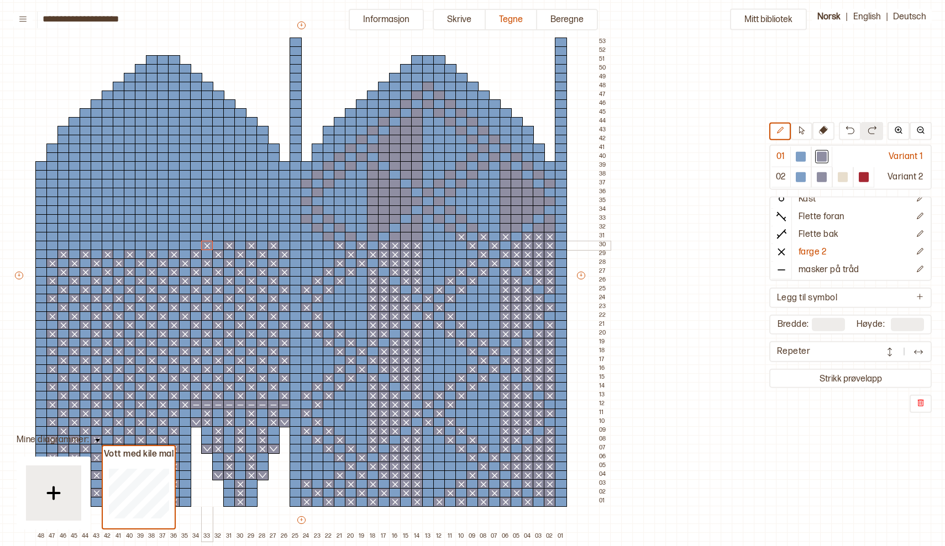
click at [207, 243] on div at bounding box center [207, 246] width 12 height 10
click at [185, 248] on div at bounding box center [185, 246] width 12 height 10
click at [162, 245] on div at bounding box center [163, 246] width 12 height 10
click at [140, 244] on div at bounding box center [141, 246] width 12 height 10
click at [118, 245] on div at bounding box center [119, 246] width 12 height 10
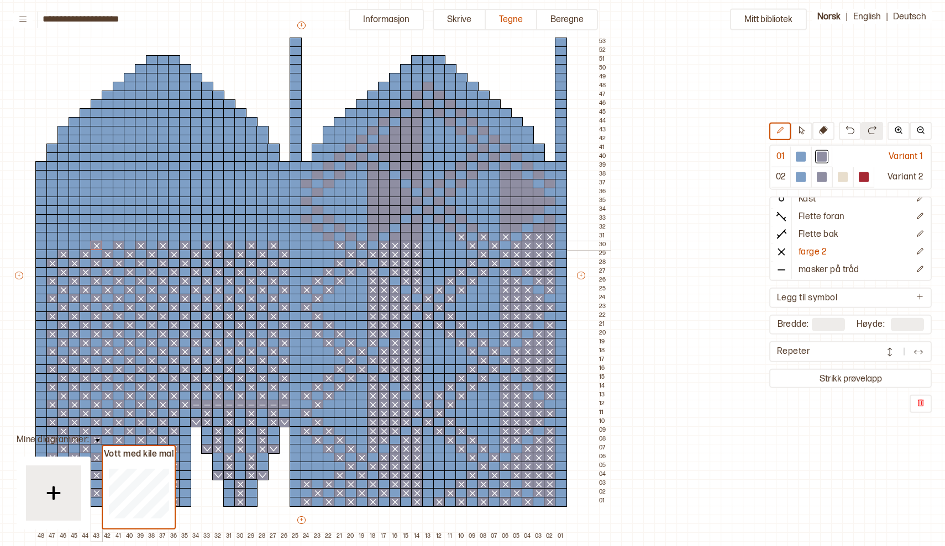
click at [97, 243] on div at bounding box center [97, 246] width 12 height 10
click at [76, 243] on div at bounding box center [75, 246] width 12 height 10
click at [53, 242] on div at bounding box center [52, 246] width 12 height 10
click at [418, 239] on div at bounding box center [417, 237] width 12 height 10
click at [406, 239] on div at bounding box center [406, 237] width 12 height 10
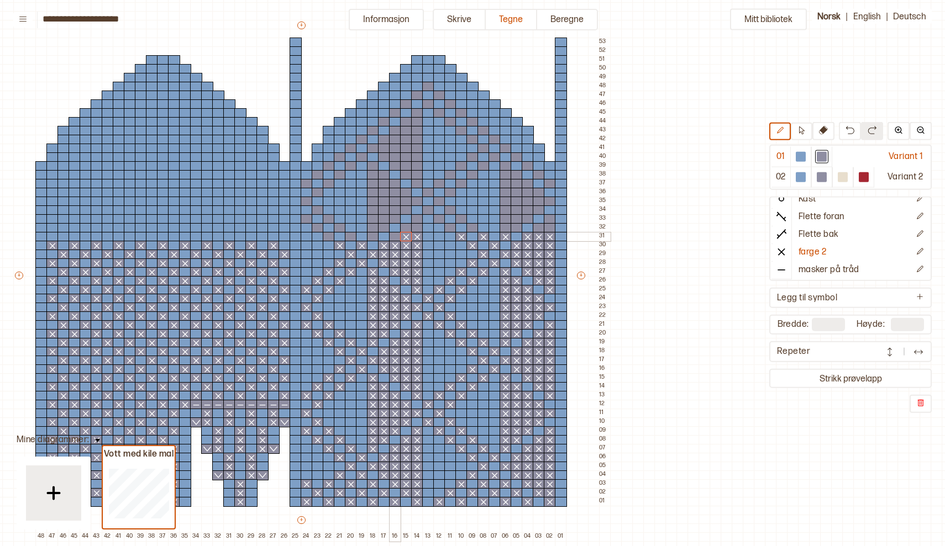
click at [396, 238] on div at bounding box center [395, 237] width 12 height 10
click at [373, 240] on div at bounding box center [373, 237] width 12 height 10
click at [354, 236] on div at bounding box center [351, 237] width 12 height 10
click at [330, 239] on div at bounding box center [329, 237] width 12 height 10
click at [285, 237] on div at bounding box center [284, 237] width 12 height 10
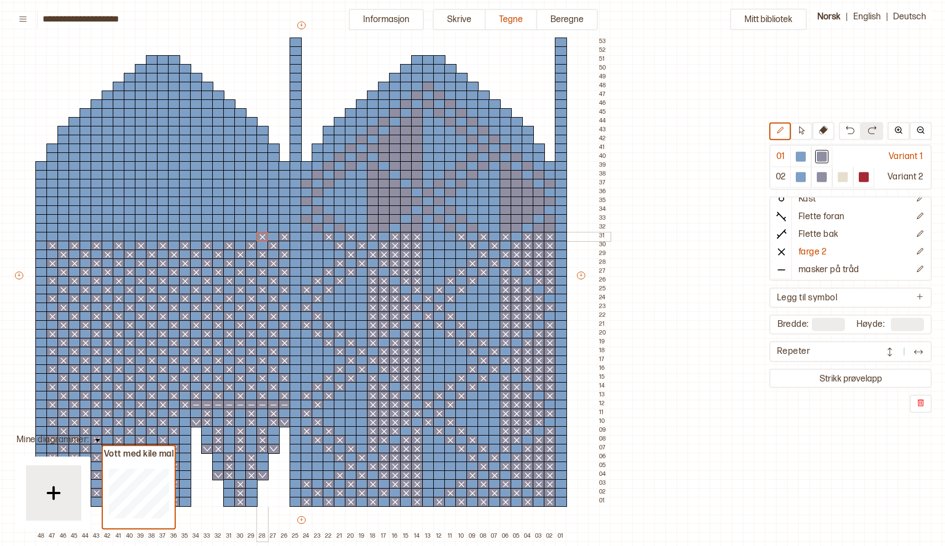
click at [263, 234] on div at bounding box center [262, 237] width 12 height 10
click at [241, 238] on div at bounding box center [240, 237] width 12 height 10
click at [218, 239] on div at bounding box center [218, 237] width 12 height 10
click at [197, 239] on div at bounding box center [196, 237] width 12 height 10
click at [172, 234] on div at bounding box center [174, 237] width 12 height 10
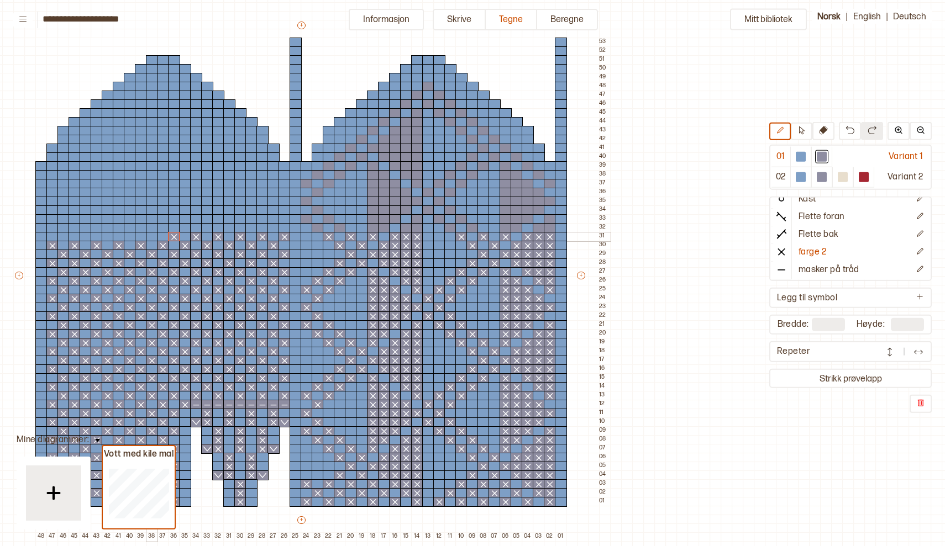
click at [154, 236] on div at bounding box center [152, 237] width 12 height 10
click at [129, 237] on div at bounding box center [130, 237] width 12 height 10
click at [109, 237] on div at bounding box center [108, 237] width 12 height 10
click at [87, 238] on div at bounding box center [86, 237] width 12 height 10
click at [65, 236] on div at bounding box center [63, 237] width 12 height 10
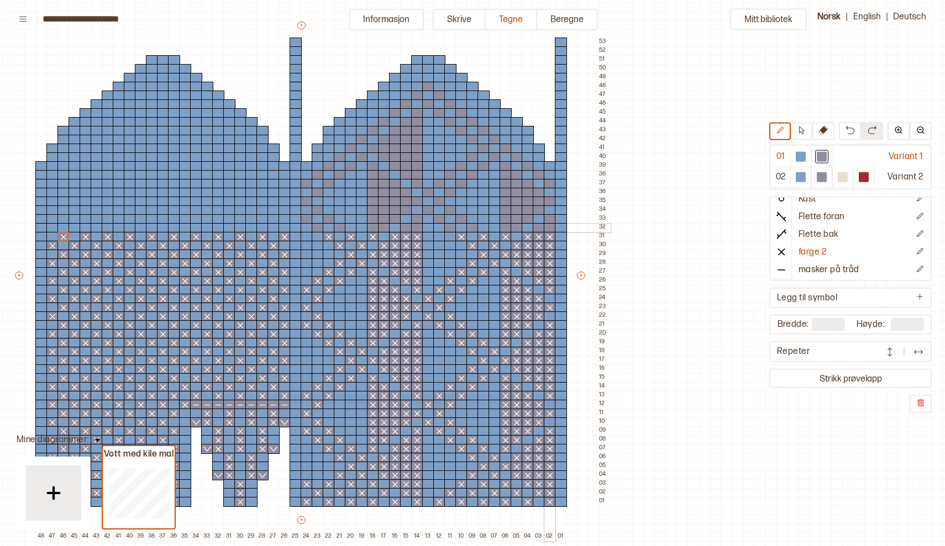
click at [550, 227] on div at bounding box center [550, 228] width 12 height 10
click at [535, 227] on div at bounding box center [539, 228] width 12 height 10
click at [517, 230] on div at bounding box center [516, 228] width 12 height 10
click at [507, 230] on div at bounding box center [505, 228] width 12 height 10
click at [473, 230] on div at bounding box center [472, 228] width 12 height 10
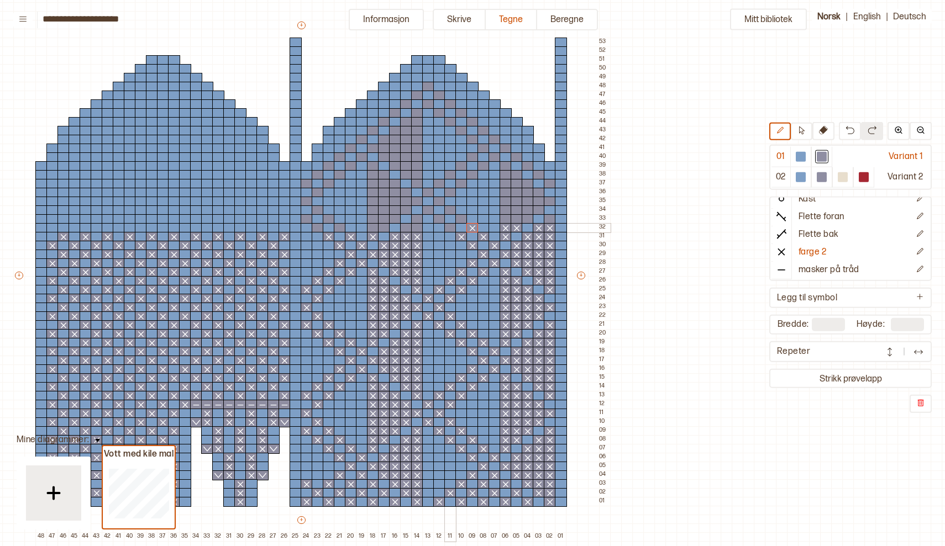
click at [451, 228] on div at bounding box center [450, 228] width 12 height 10
click at [415, 228] on div at bounding box center [417, 228] width 12 height 10
click at [408, 231] on div at bounding box center [406, 228] width 12 height 10
click at [382, 230] on div at bounding box center [384, 228] width 12 height 10
click at [376, 230] on div at bounding box center [373, 228] width 12 height 10
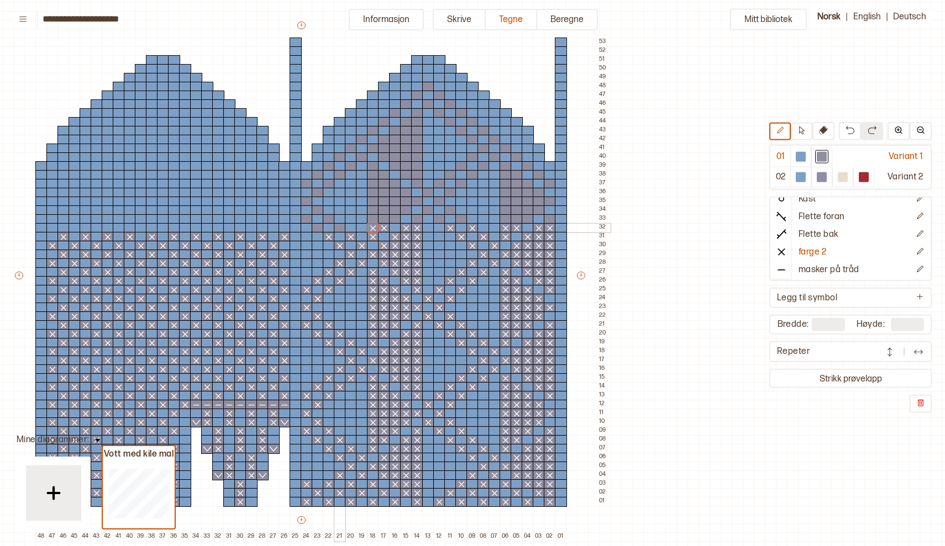
click at [341, 226] on div at bounding box center [340, 228] width 12 height 10
click at [320, 229] on div at bounding box center [318, 228] width 12 height 10
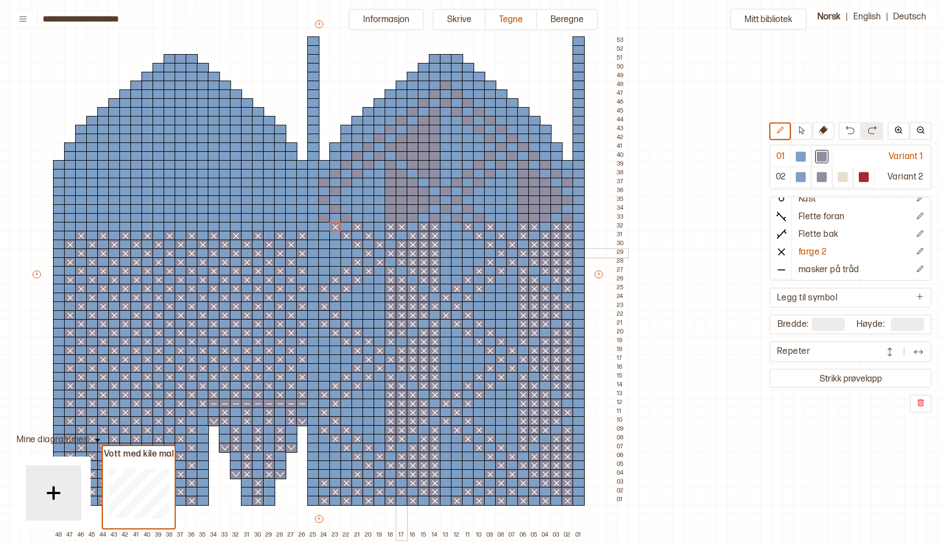
scroll to position [87, 145]
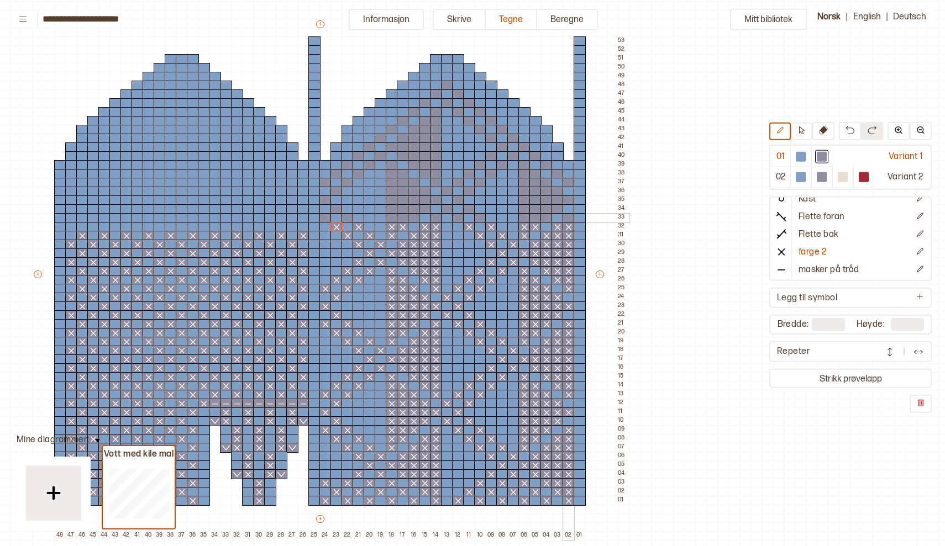
click at [571, 219] on div at bounding box center [568, 218] width 12 height 10
click at [548, 219] on div at bounding box center [546, 218] width 12 height 10
click at [534, 218] on div at bounding box center [535, 218] width 12 height 10
click at [522, 218] on div at bounding box center [524, 218] width 12 height 10
click at [480, 218] on div at bounding box center [480, 218] width 12 height 10
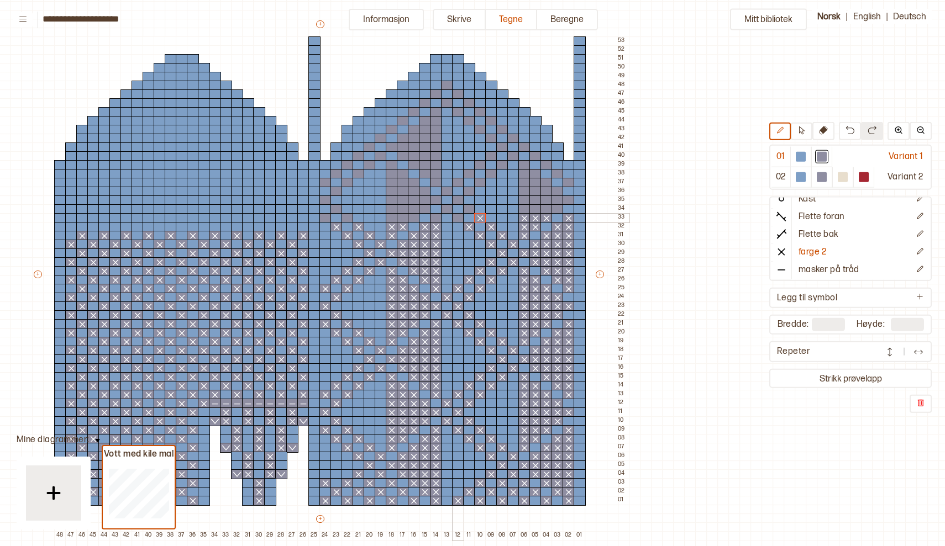
click at [461, 221] on div at bounding box center [458, 218] width 12 height 10
click at [431, 220] on div at bounding box center [436, 218] width 12 height 10
click at [414, 218] on div at bounding box center [414, 218] width 12 height 10
click at [404, 218] on div at bounding box center [403, 218] width 12 height 10
click at [396, 218] on div at bounding box center [392, 218] width 12 height 10
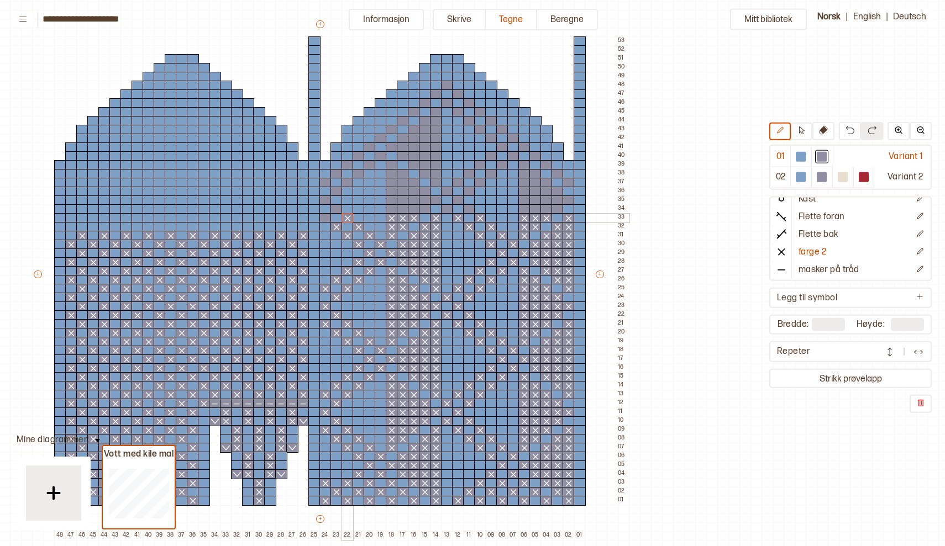
click at [348, 216] on div at bounding box center [347, 218] width 12 height 10
click at [324, 216] on div at bounding box center [325, 218] width 12 height 10
